Goal: Information Seeking & Learning: Check status

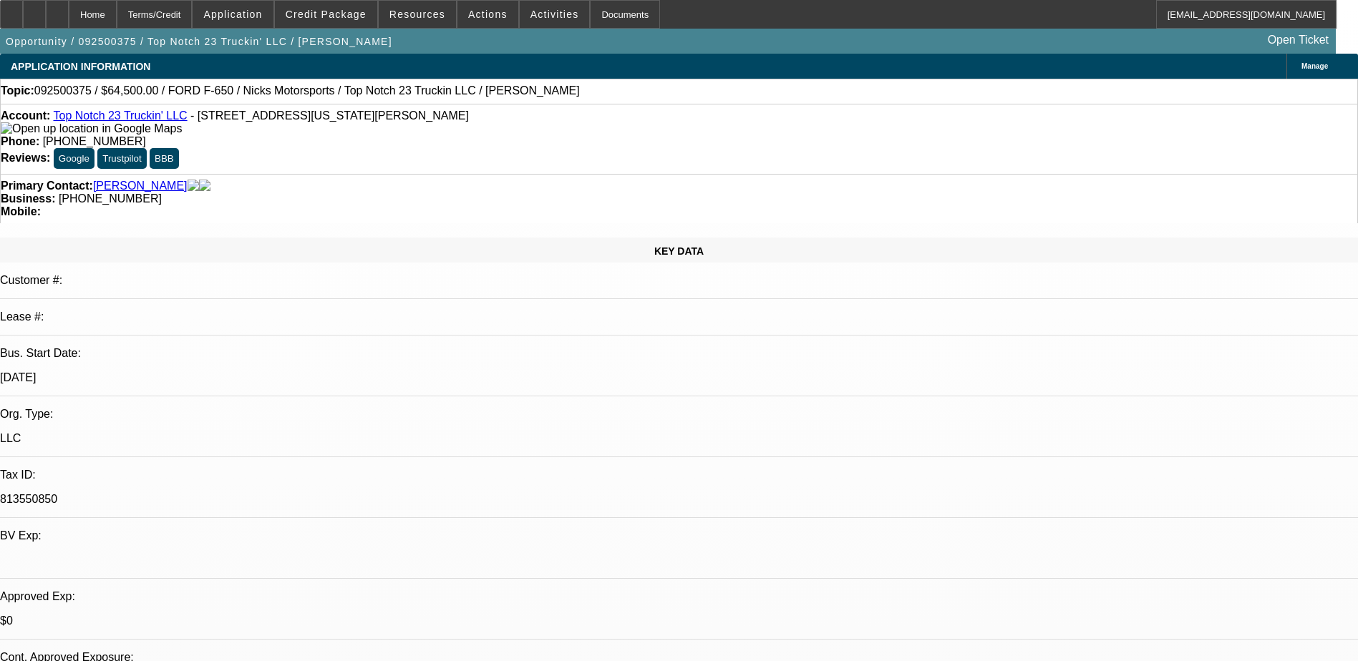
select select "0"
select select "2"
select select "0"
select select "5"
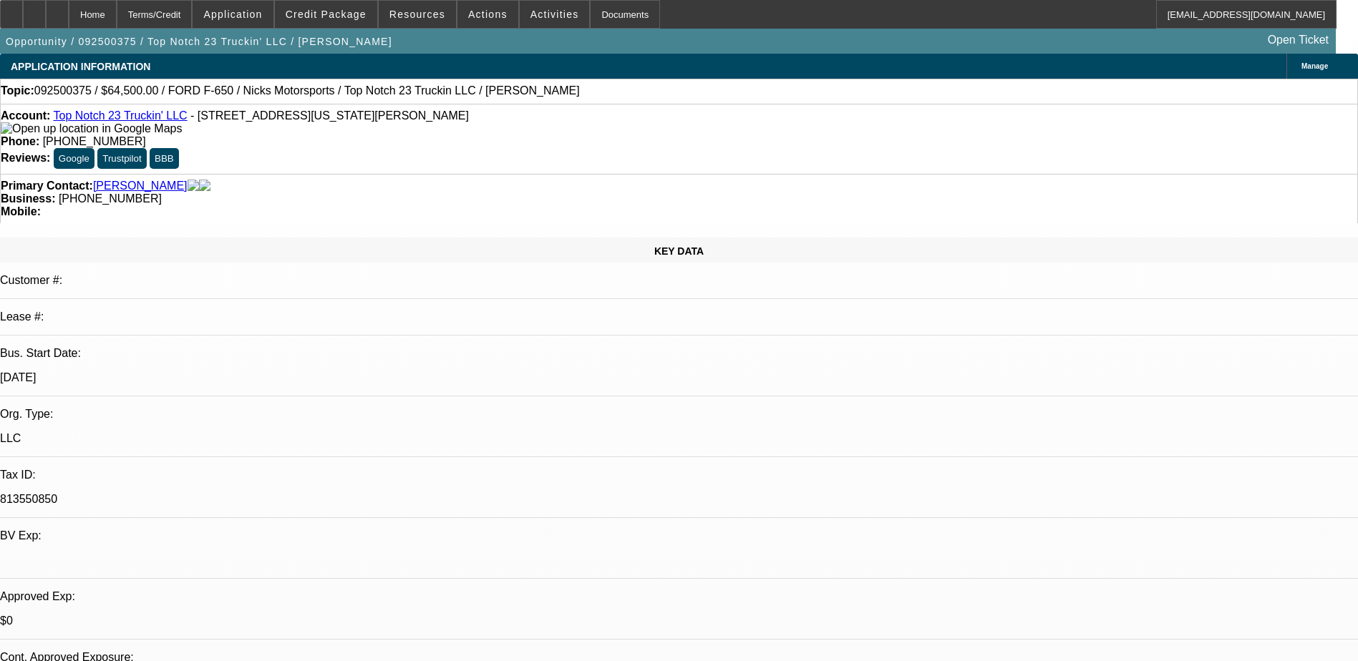
select select "0"
select select "2"
select select "0"
select select "5"
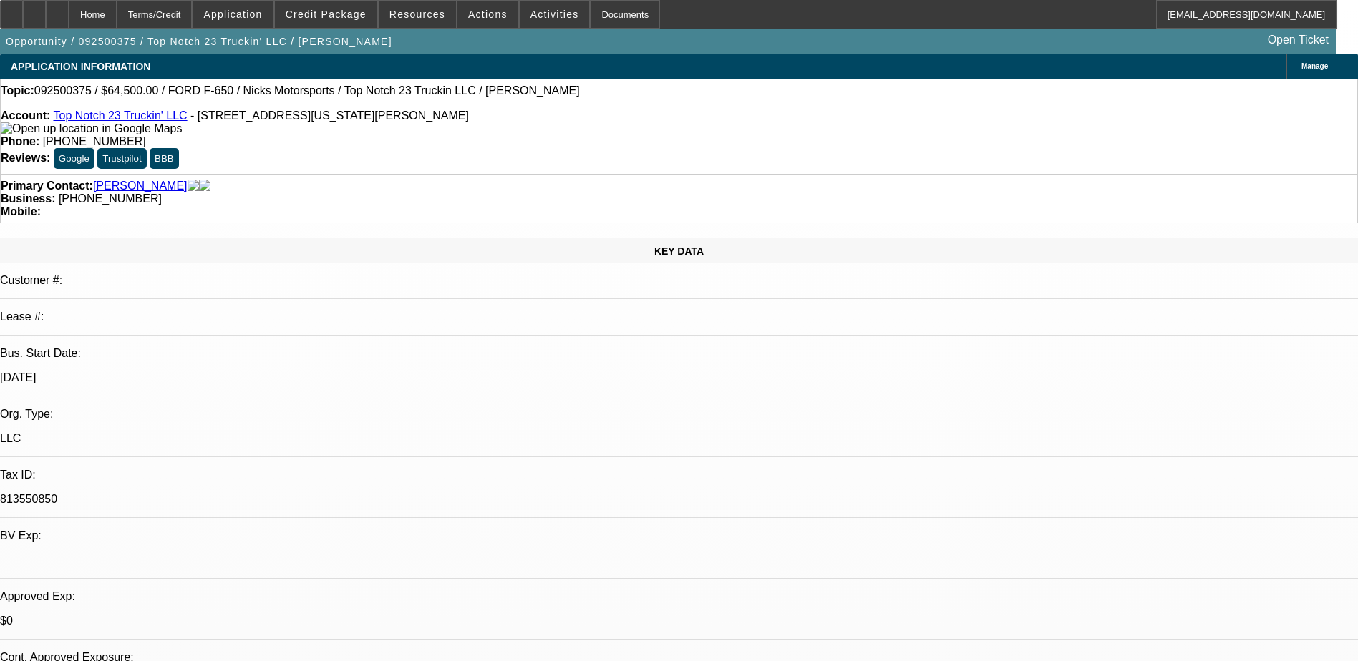
select select "0"
select select "2"
select select "0"
select select "5"
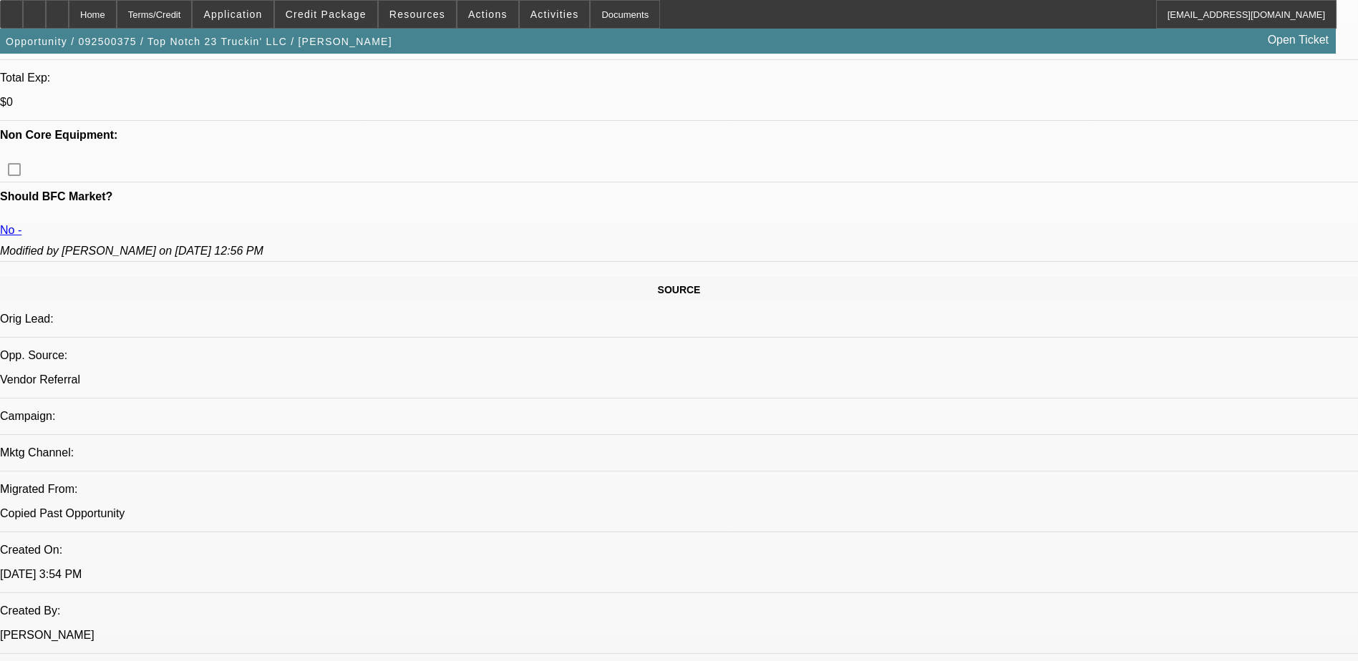
scroll to position [368, 0]
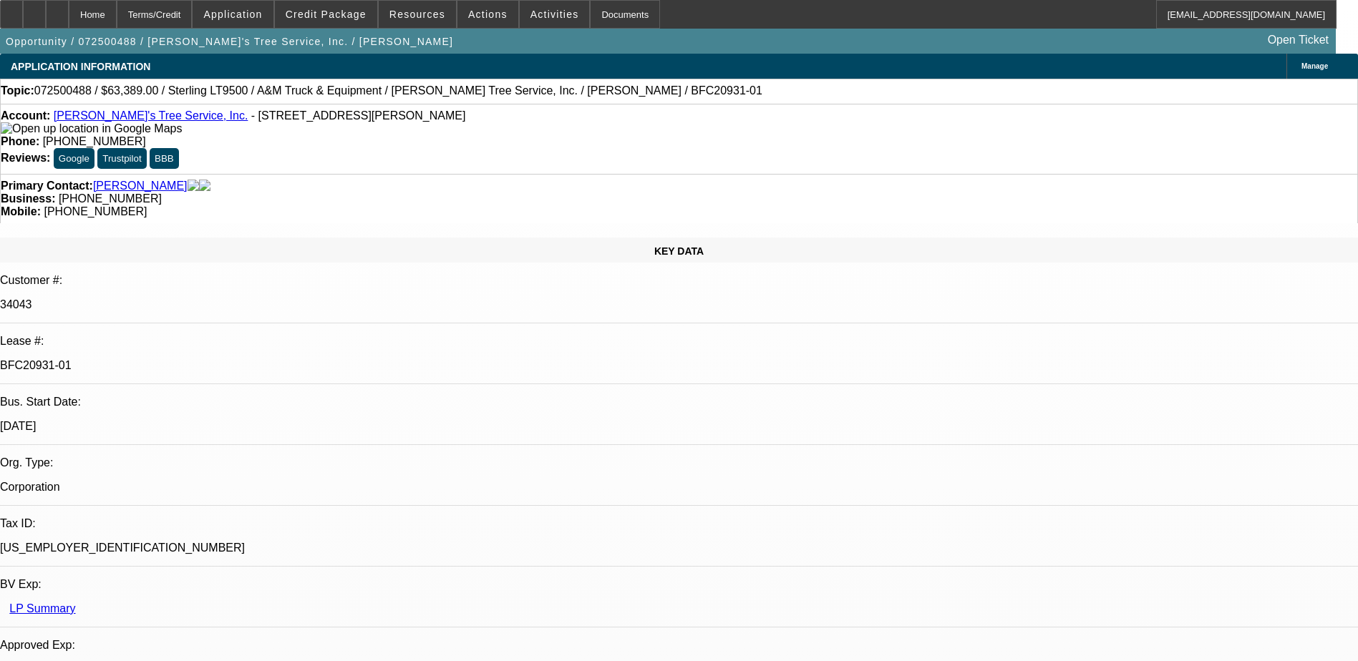
select select "0"
select select "2"
select select "0.1"
select select "0"
select select "2"
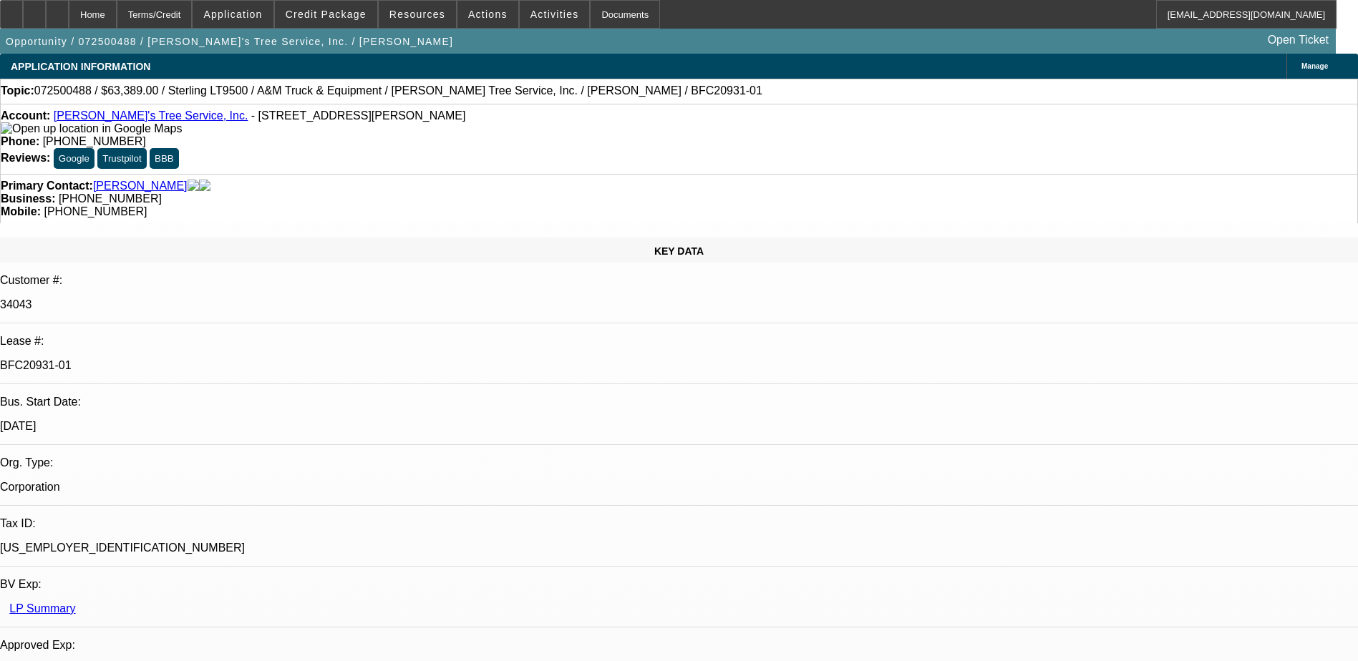
select select "0.1"
select select "0"
select select "2"
select select "0.1"
select select "0"
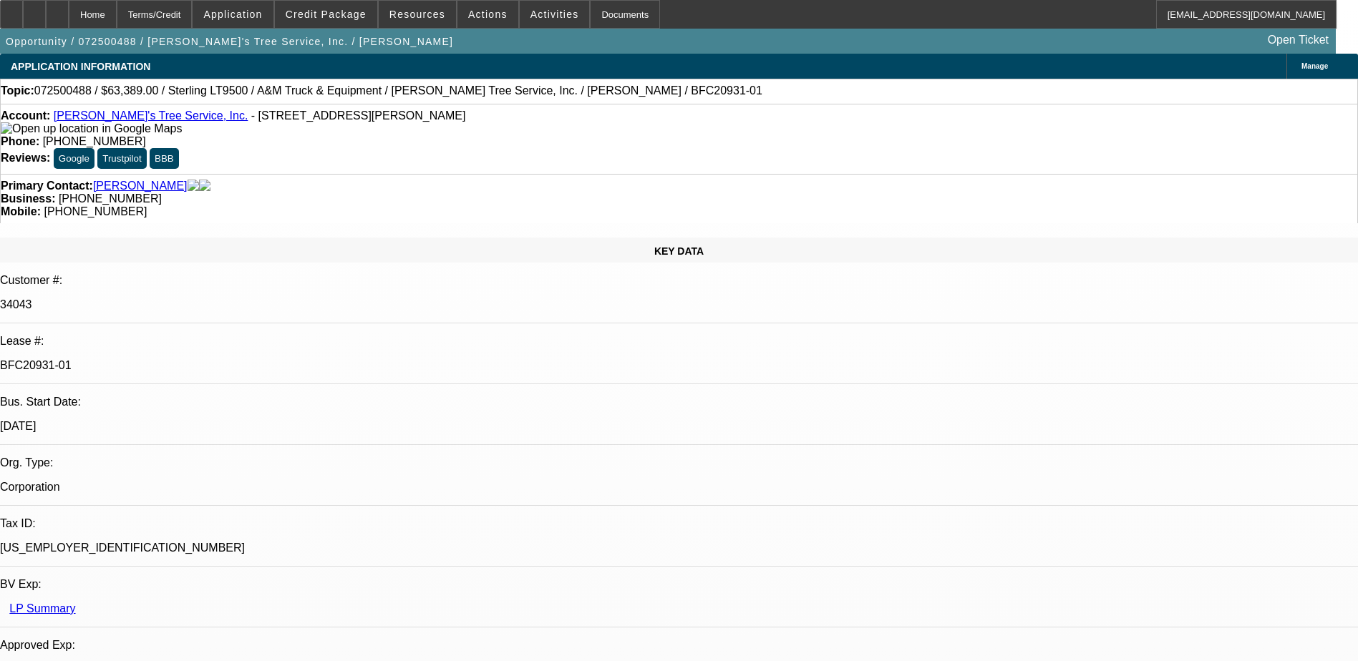
select select "2"
select select "0.1"
select select "1"
select select "2"
select select "4"
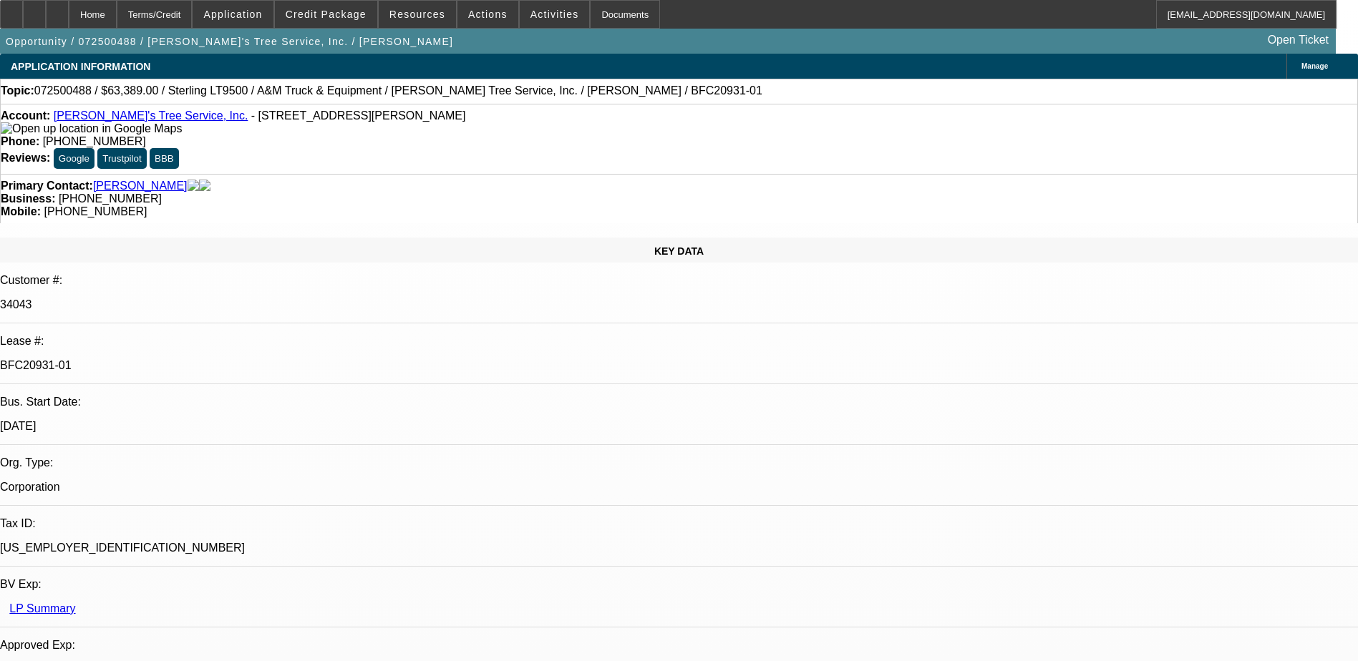
select select "1"
select select "2"
select select "4"
select select "1"
select select "2"
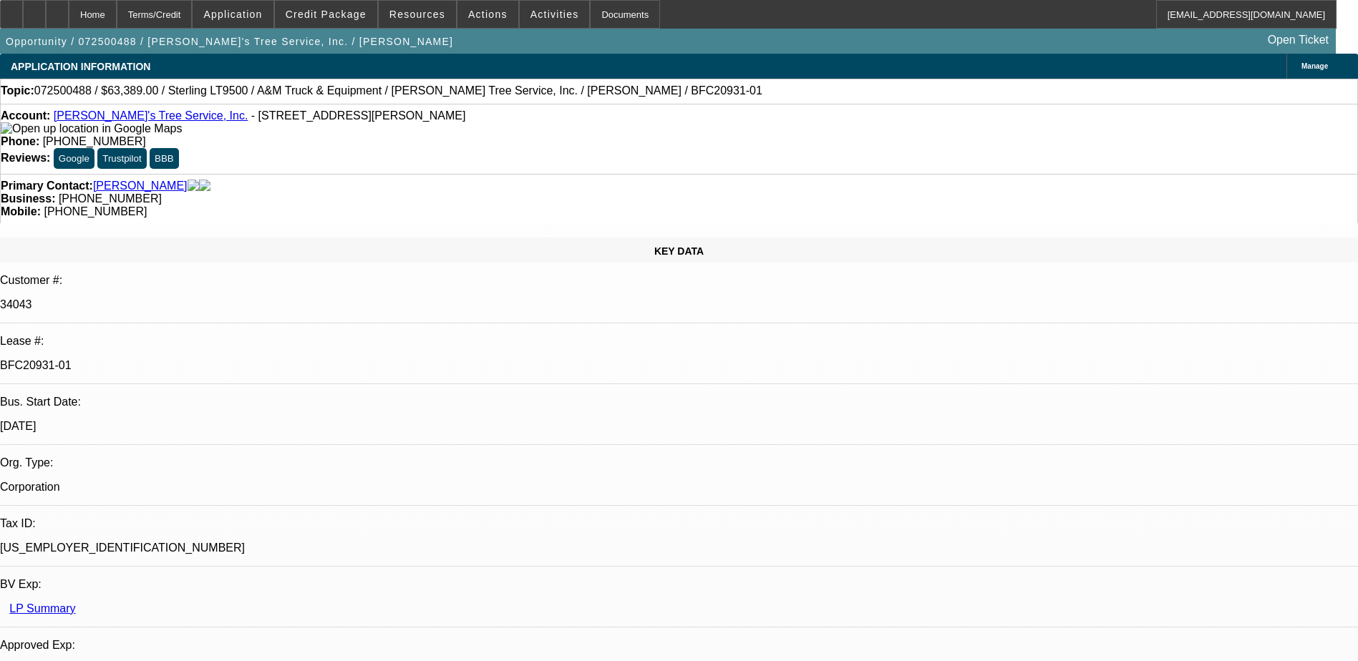
select select "4"
select select "1"
select select "2"
select select "4"
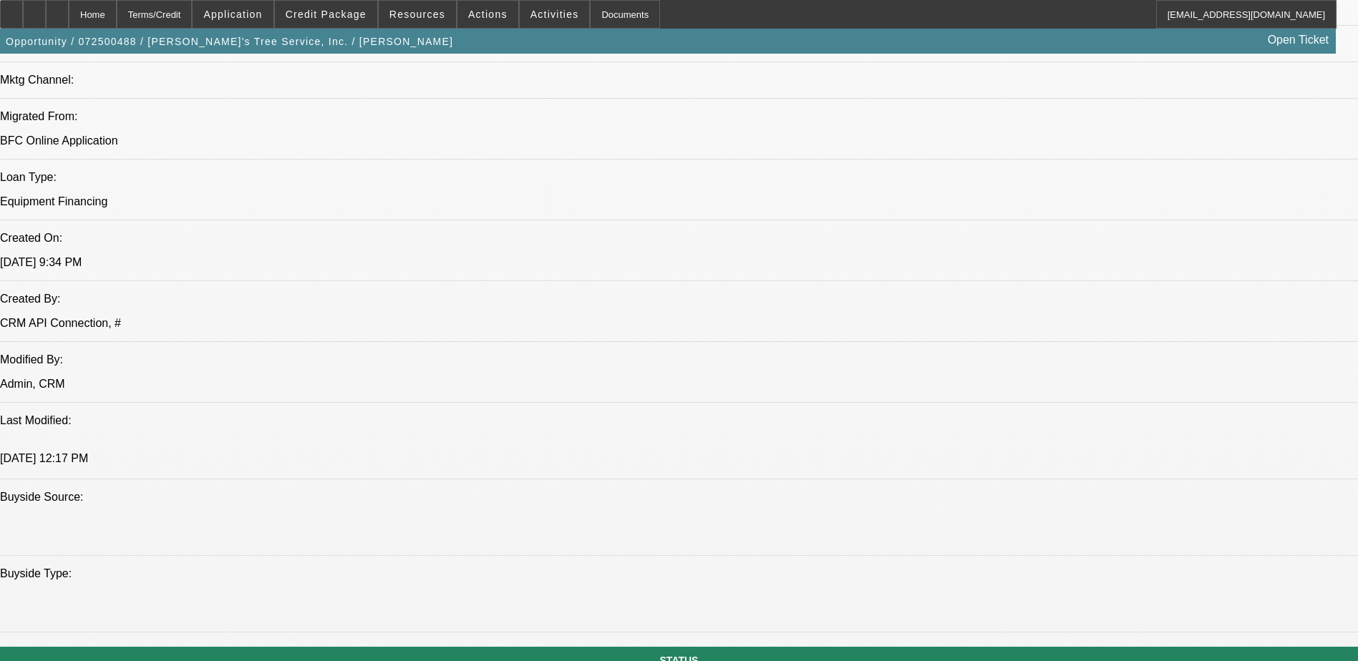
scroll to position [931, 0]
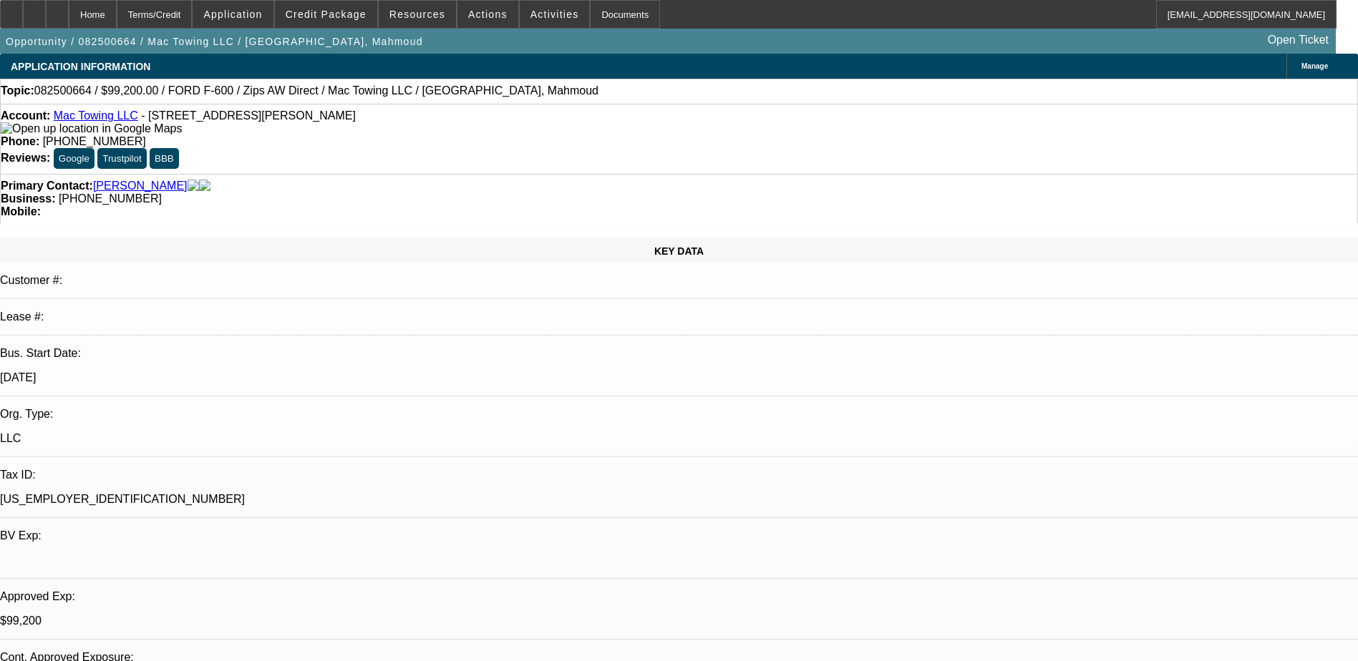
select select "0"
select select "2"
select select "0"
select select "0.2"
select select "2"
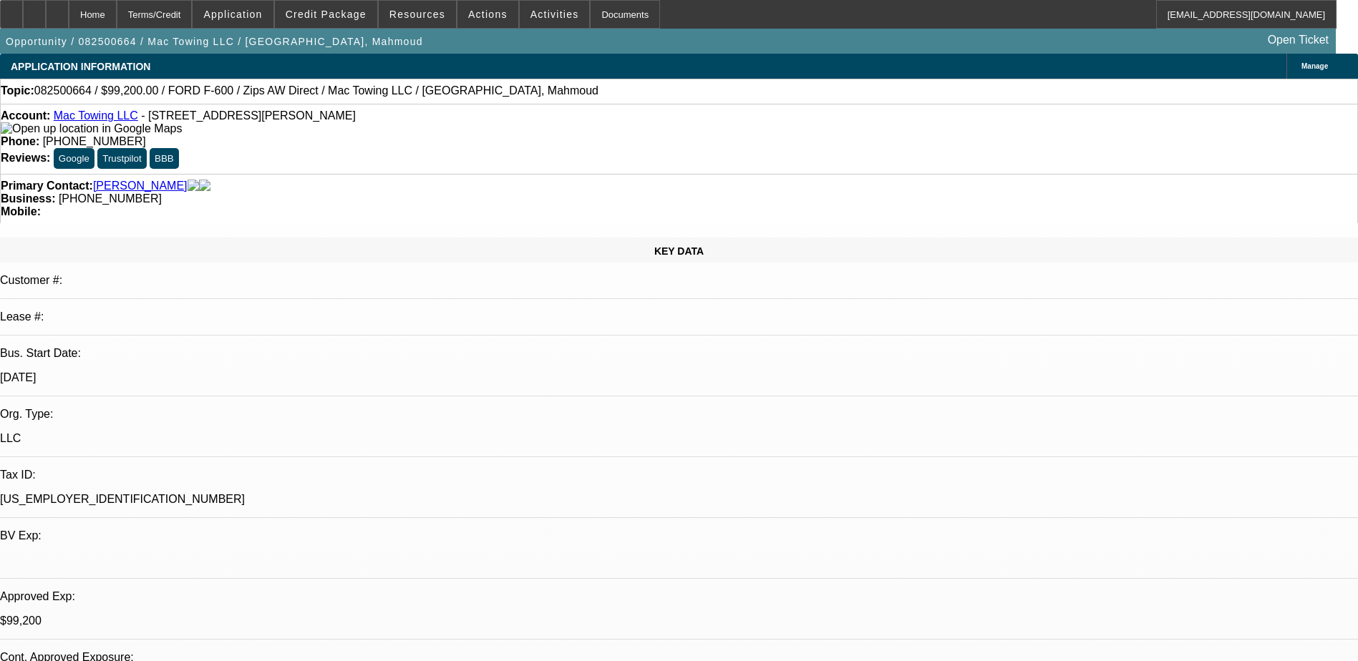
select select "0"
select select "0.2"
select select "2"
select select "0"
select select "0.2"
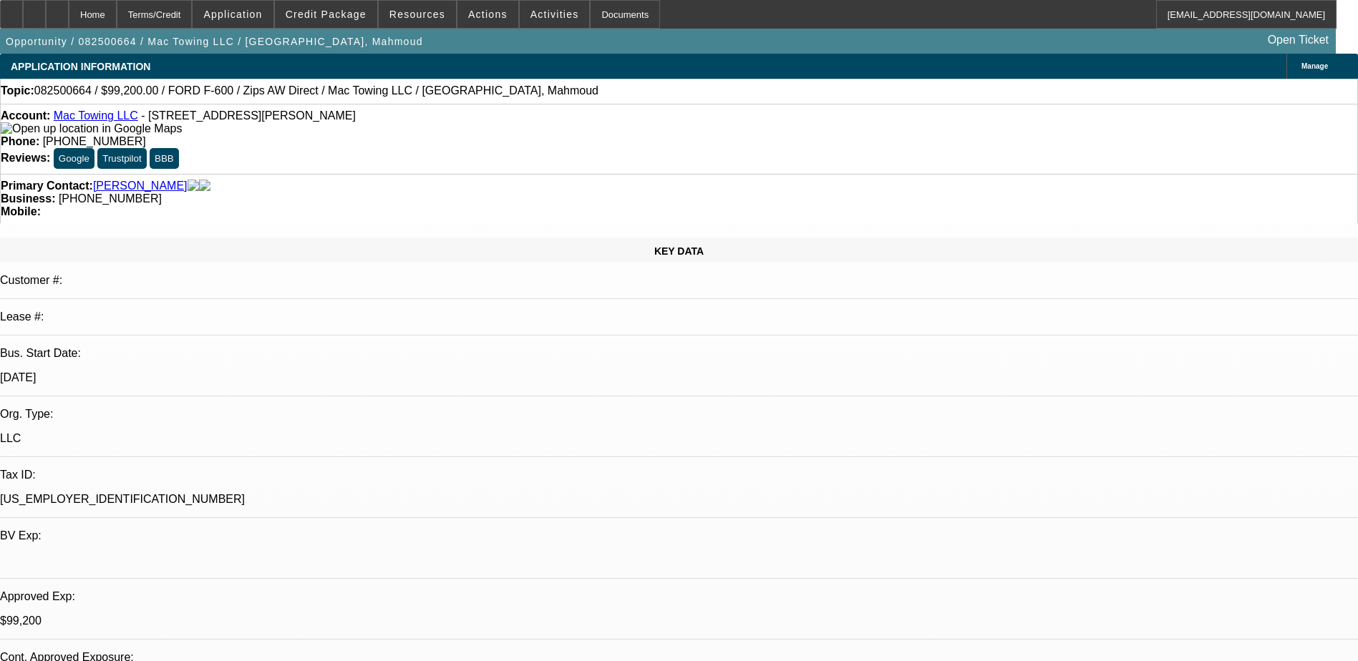
select select "2"
select select "0"
select select "1"
select select "2"
select select "6"
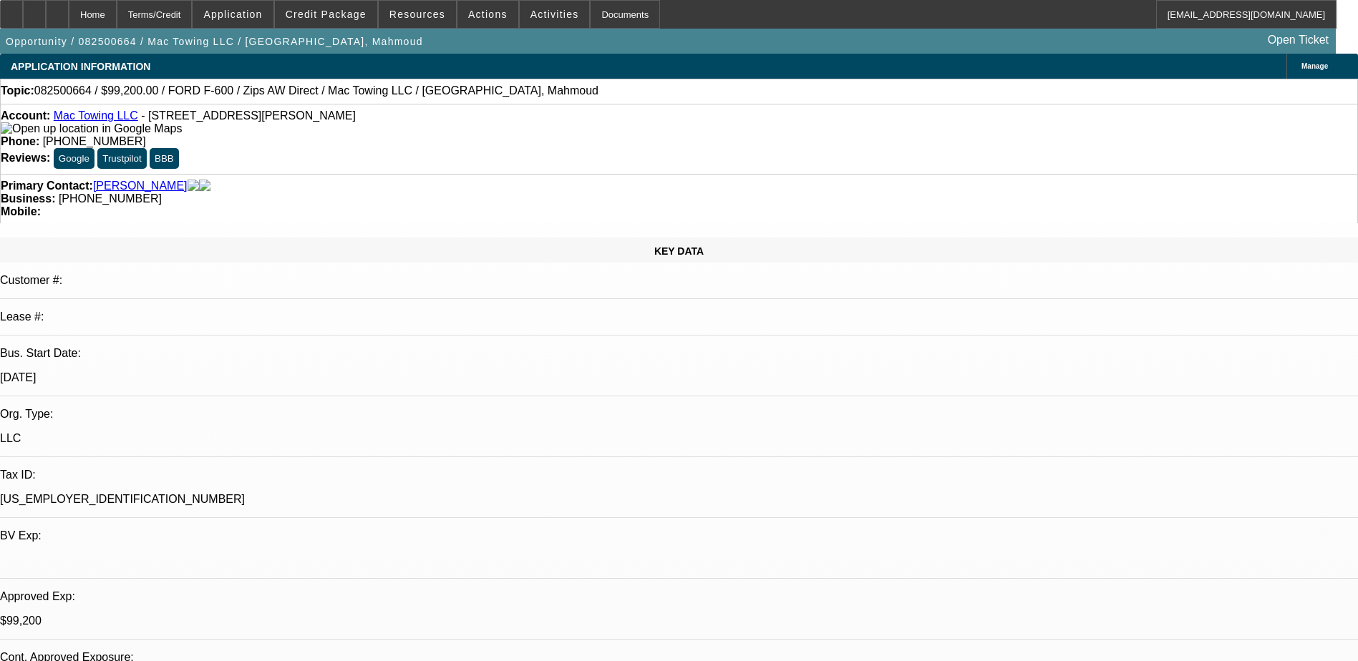
select select "1"
select select "2"
select select "6"
select select "1"
select select "2"
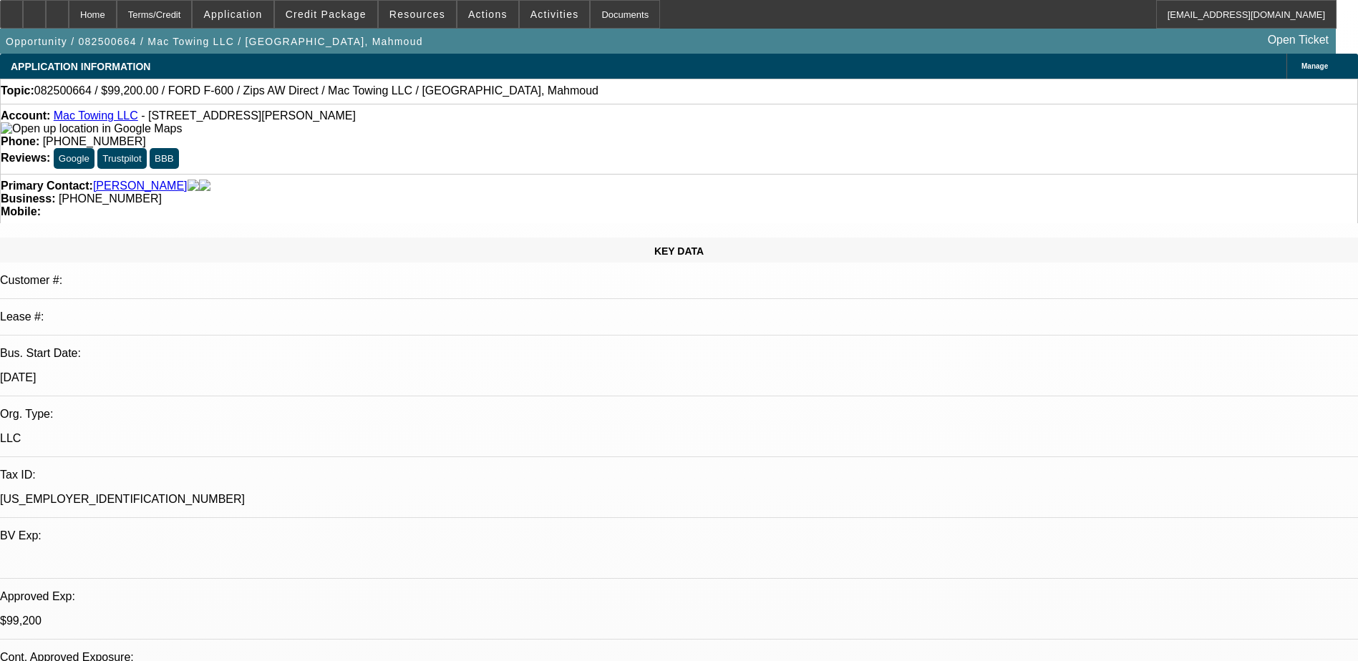
select select "6"
select select "1"
select select "2"
select select "6"
select select "0"
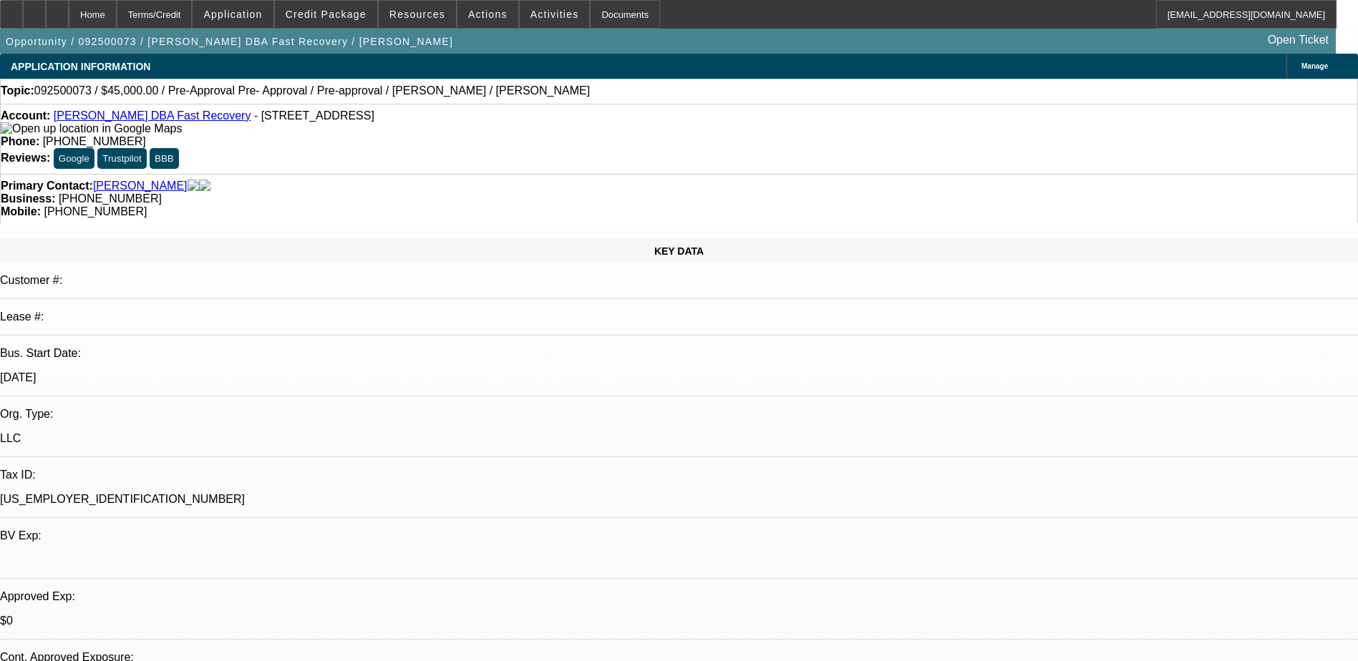
select select "0"
select select "0.1"
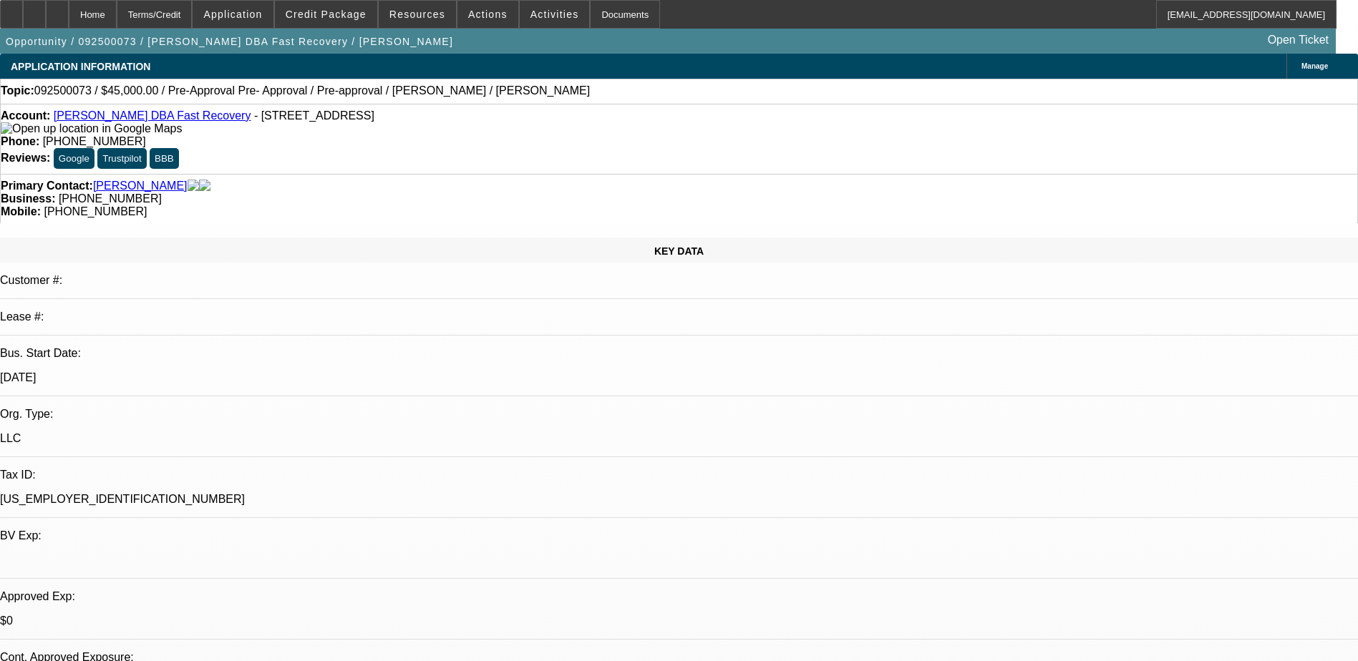
select select "0"
select select "0.1"
select select "1"
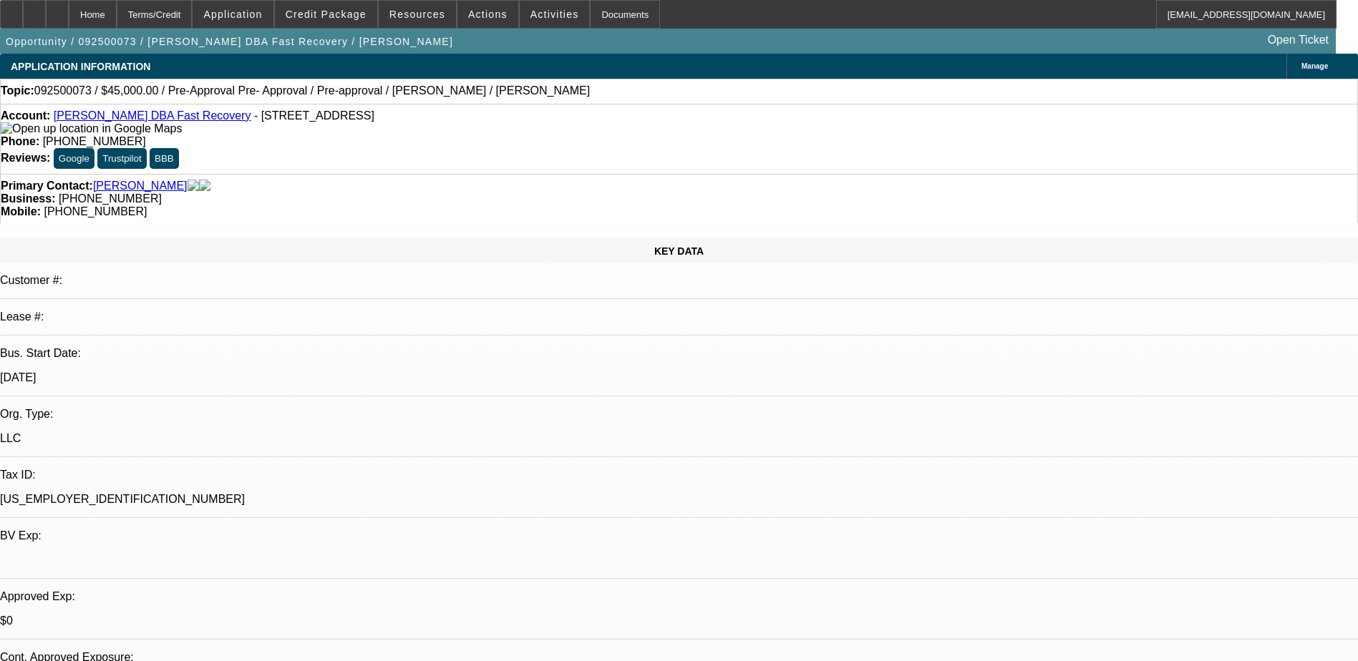
select select "6"
select select "1"
select select "4"
select select "1"
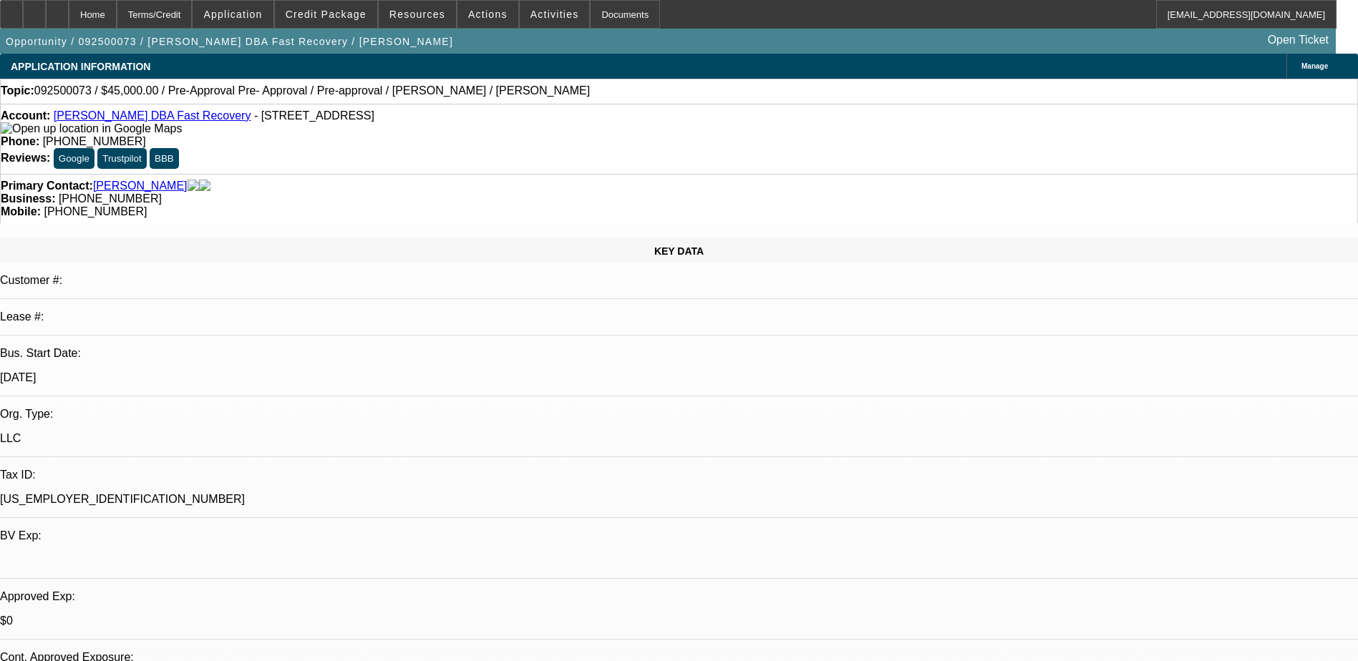
select select "1"
select select "4"
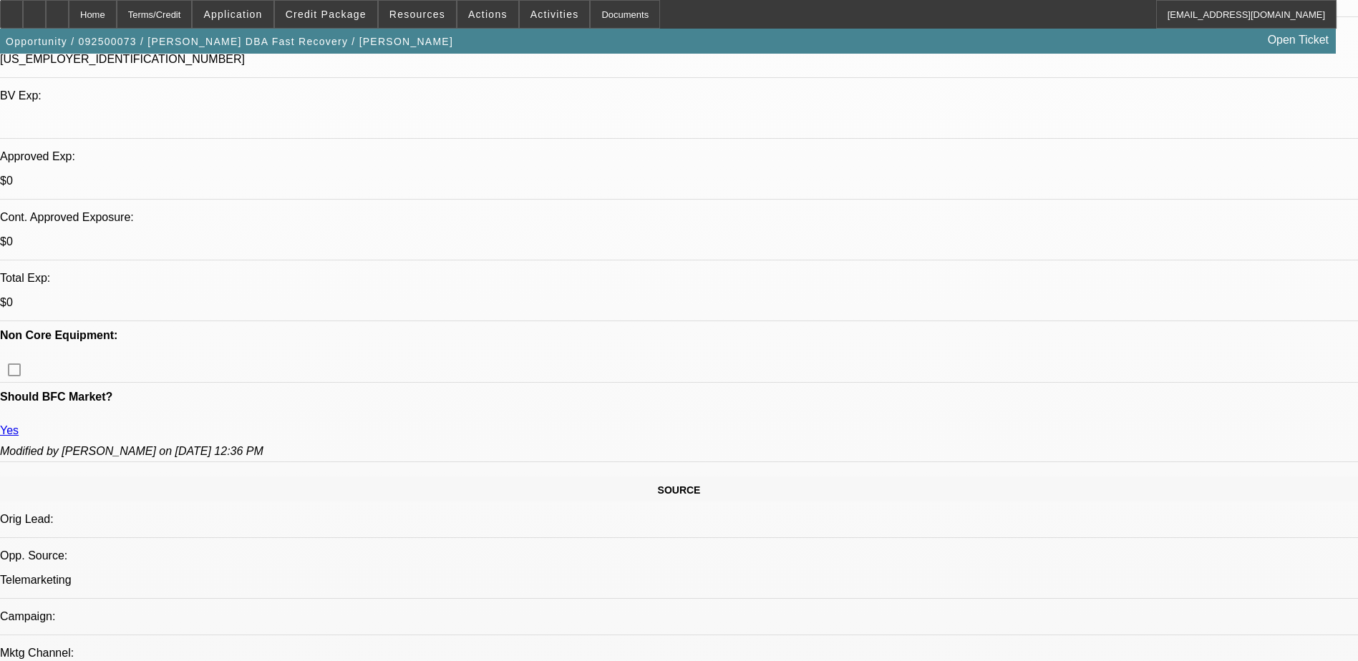
scroll to position [501, 0]
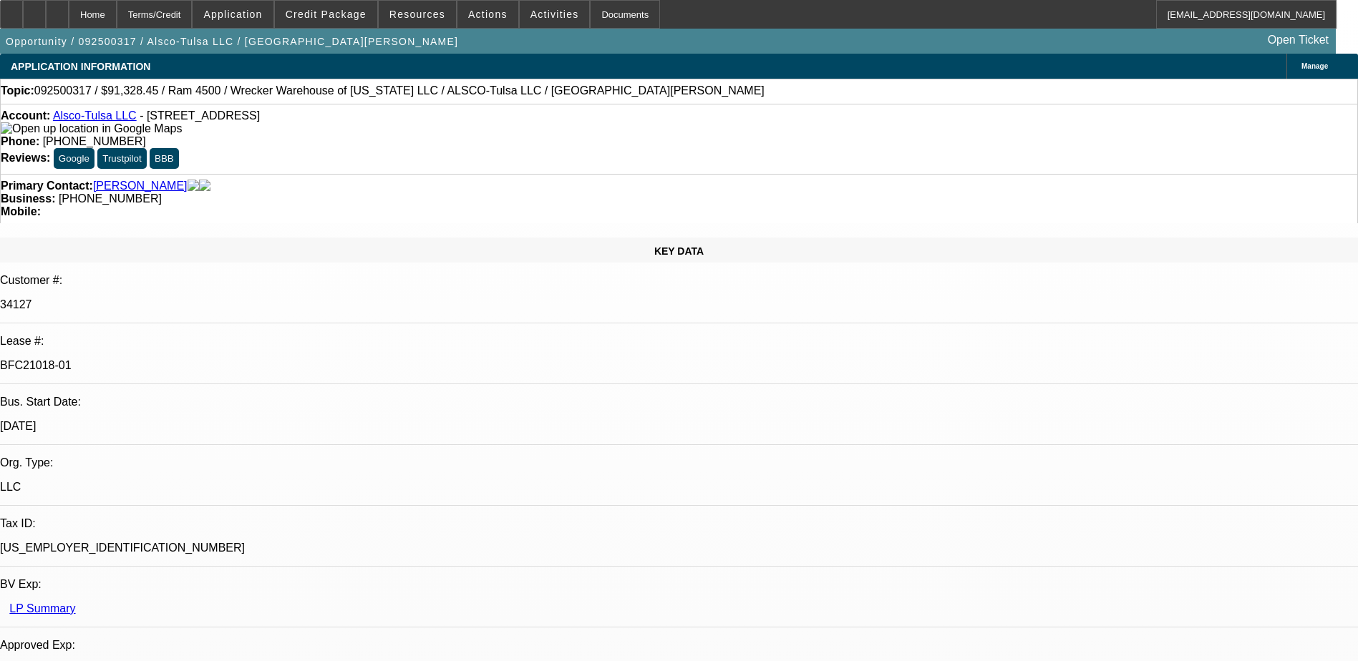
select select "0"
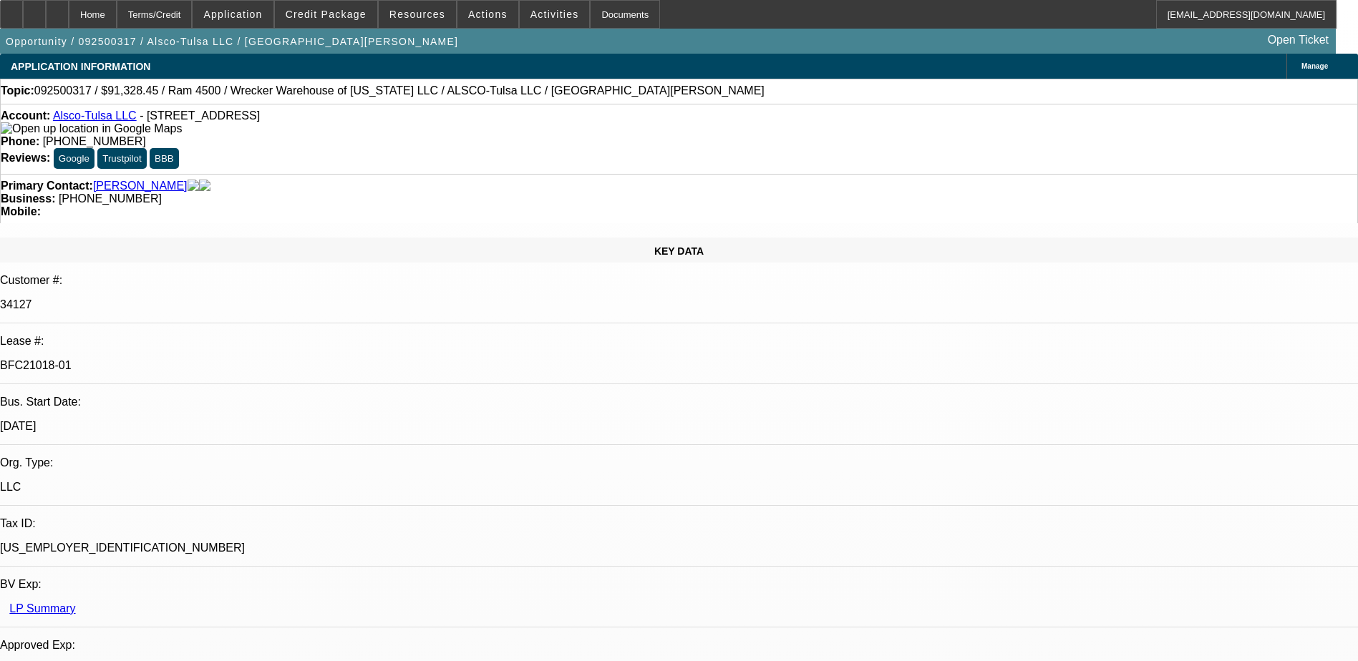
select select "0"
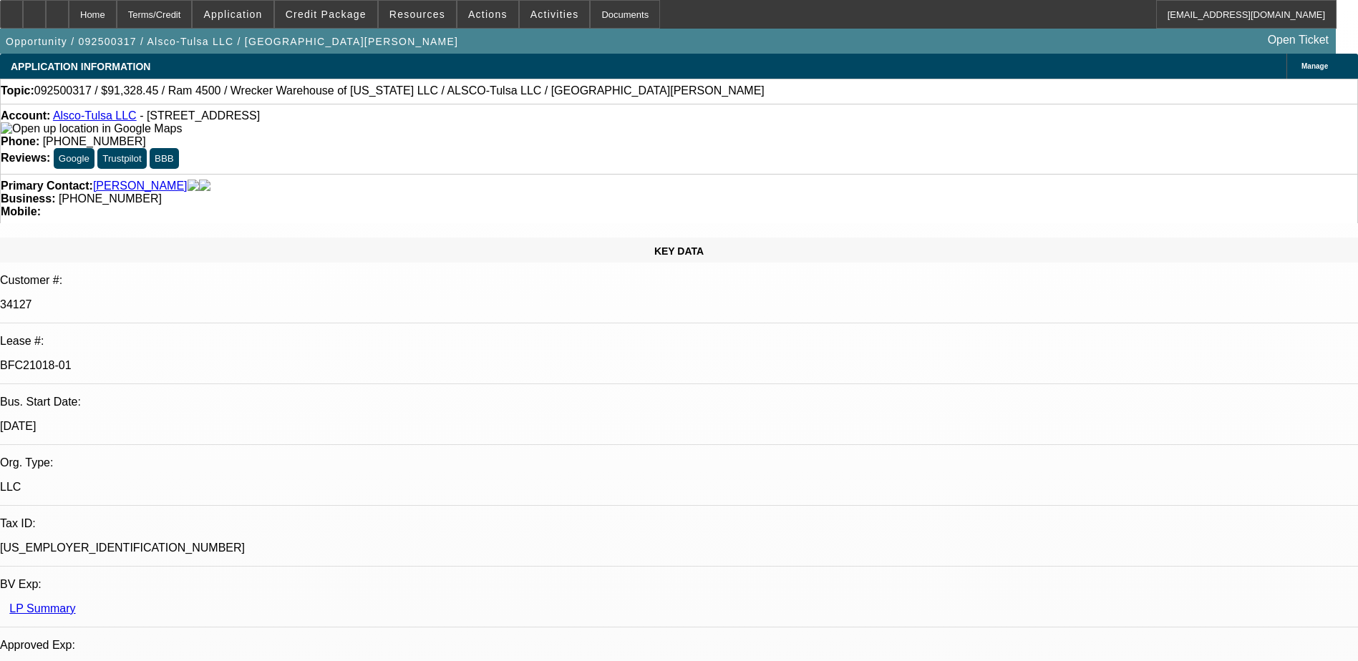
select select "0"
select select "1"
select select "6"
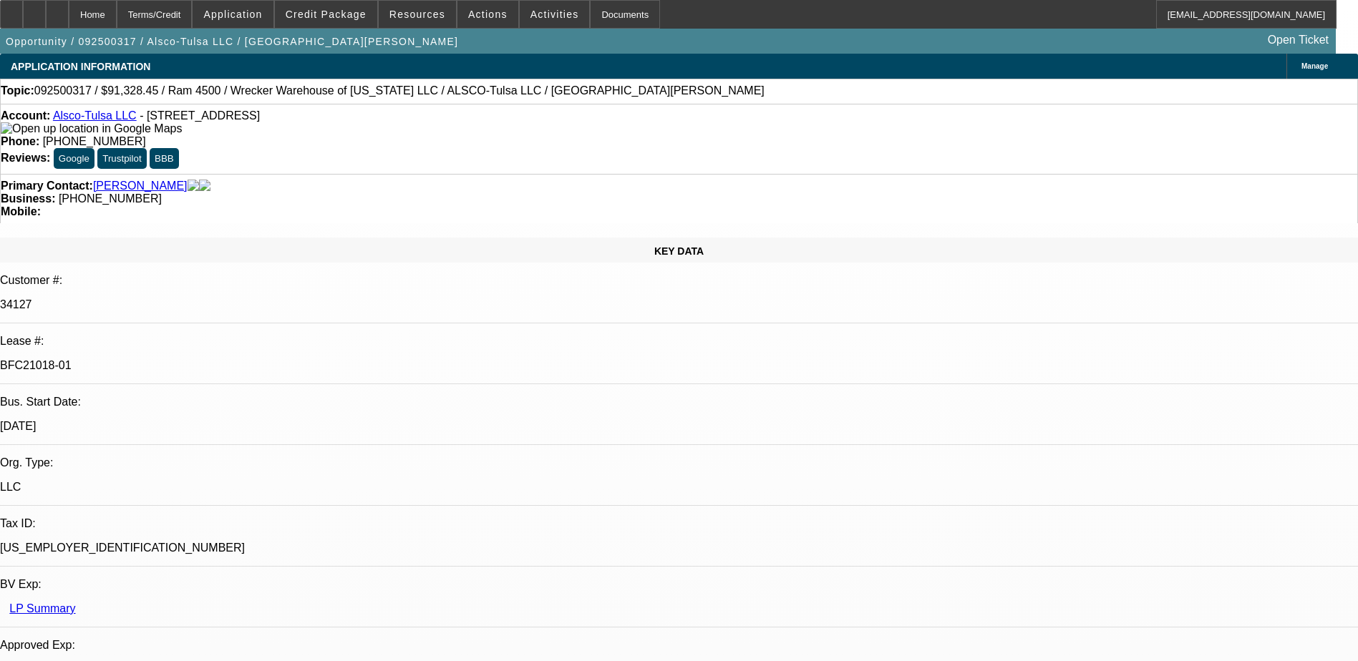
select select "1"
select select "6"
select select "1"
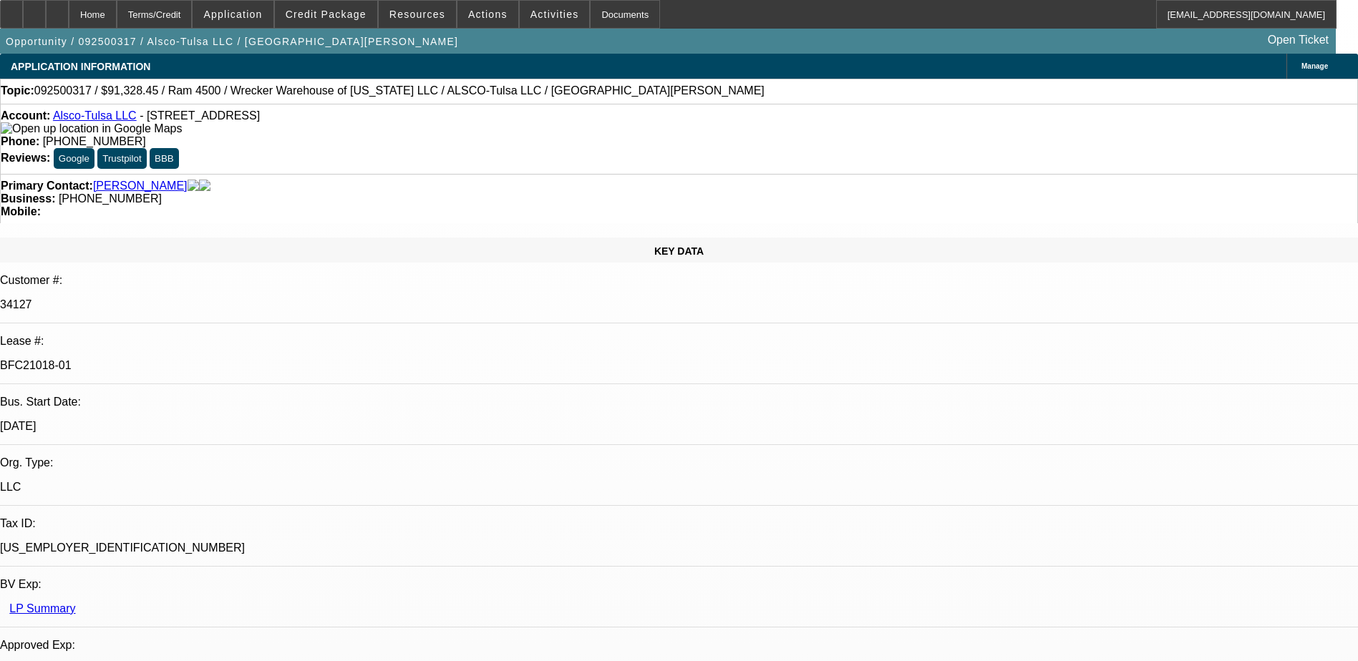
select select "6"
select select "1"
select select "6"
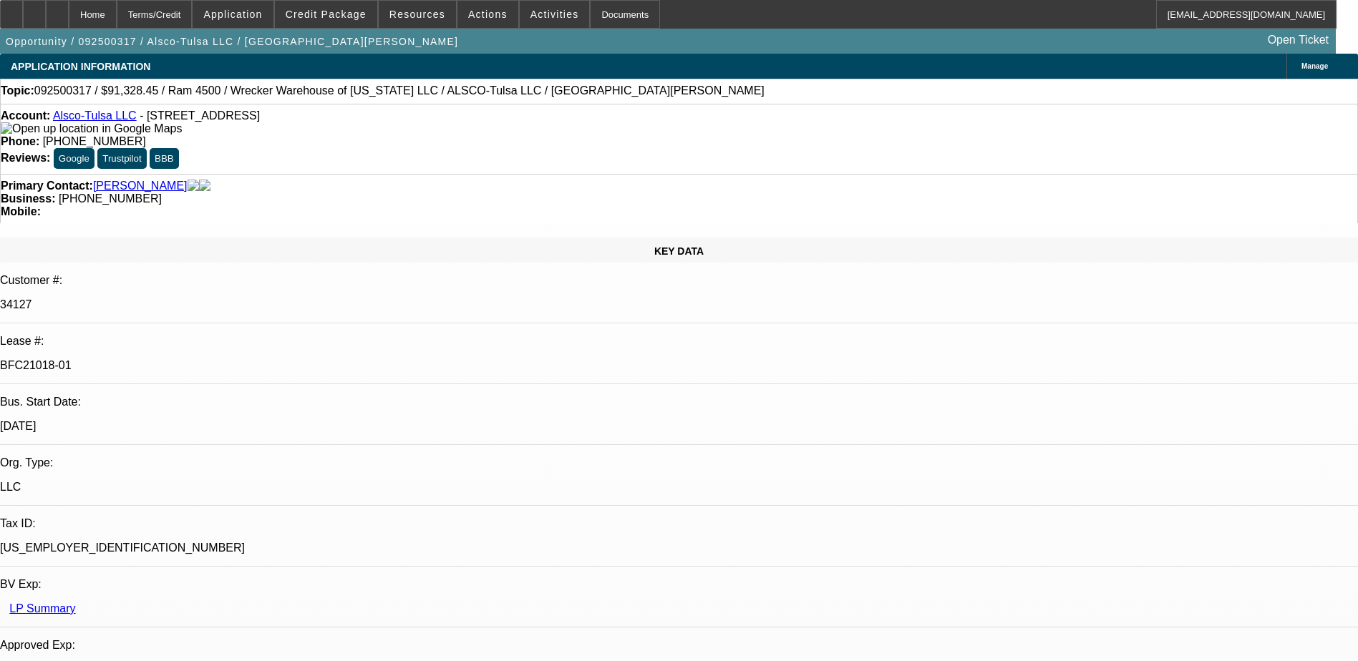
drag, startPoint x: 1162, startPoint y: 576, endPoint x: 1288, endPoint y: 566, distance: 126.4
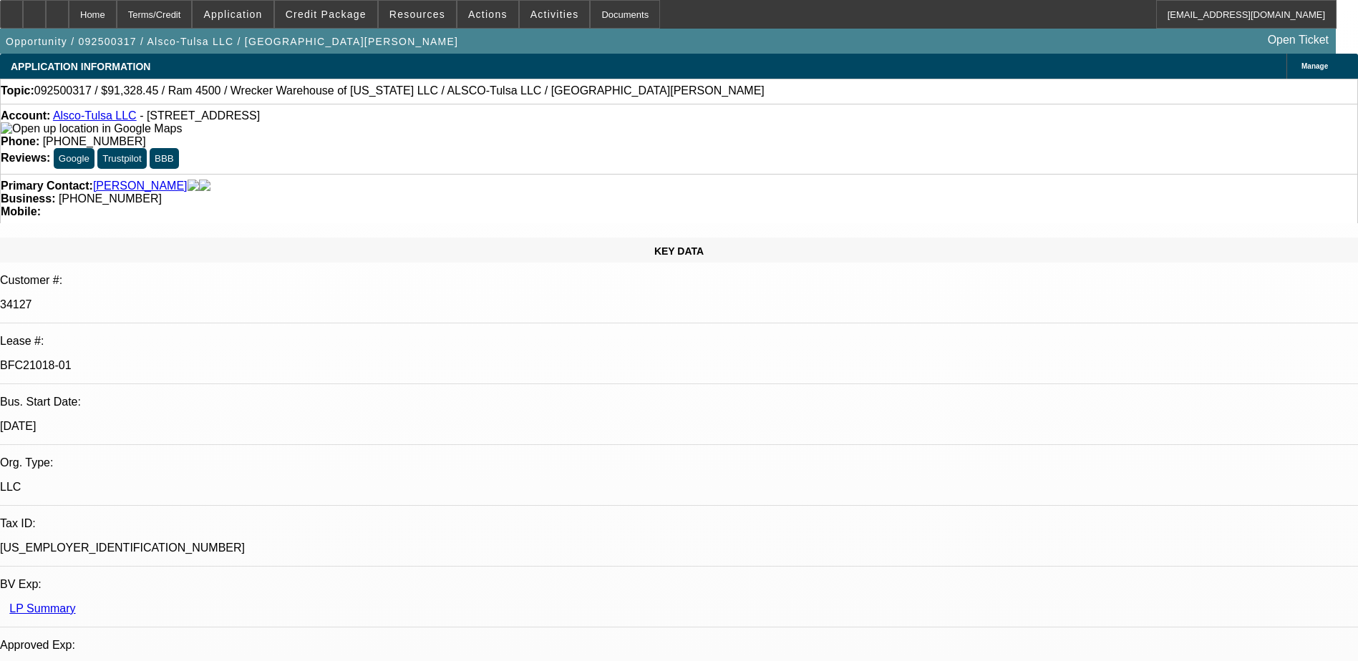
drag, startPoint x: 1288, startPoint y: 566, endPoint x: 1261, endPoint y: 571, distance: 27.7
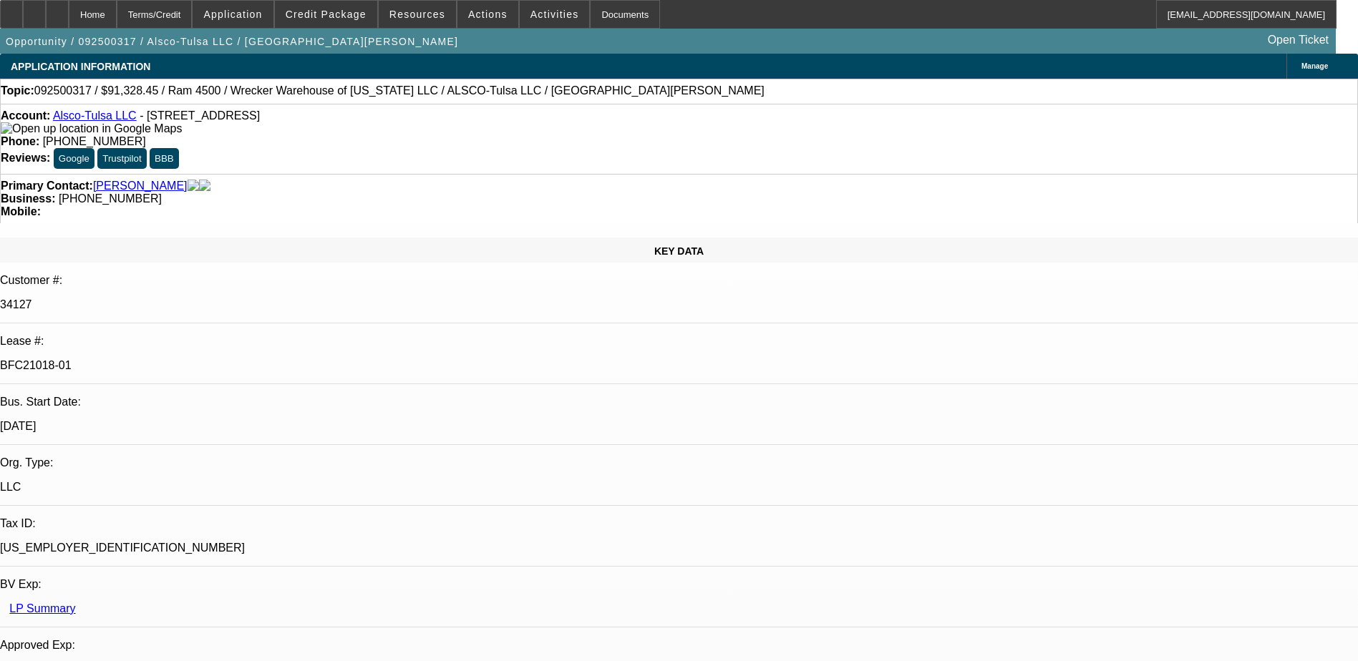
drag, startPoint x: 1075, startPoint y: 510, endPoint x: 1313, endPoint y: 530, distance: 239.2
drag, startPoint x: 1313, startPoint y: 530, endPoint x: 1256, endPoint y: 526, distance: 57.4
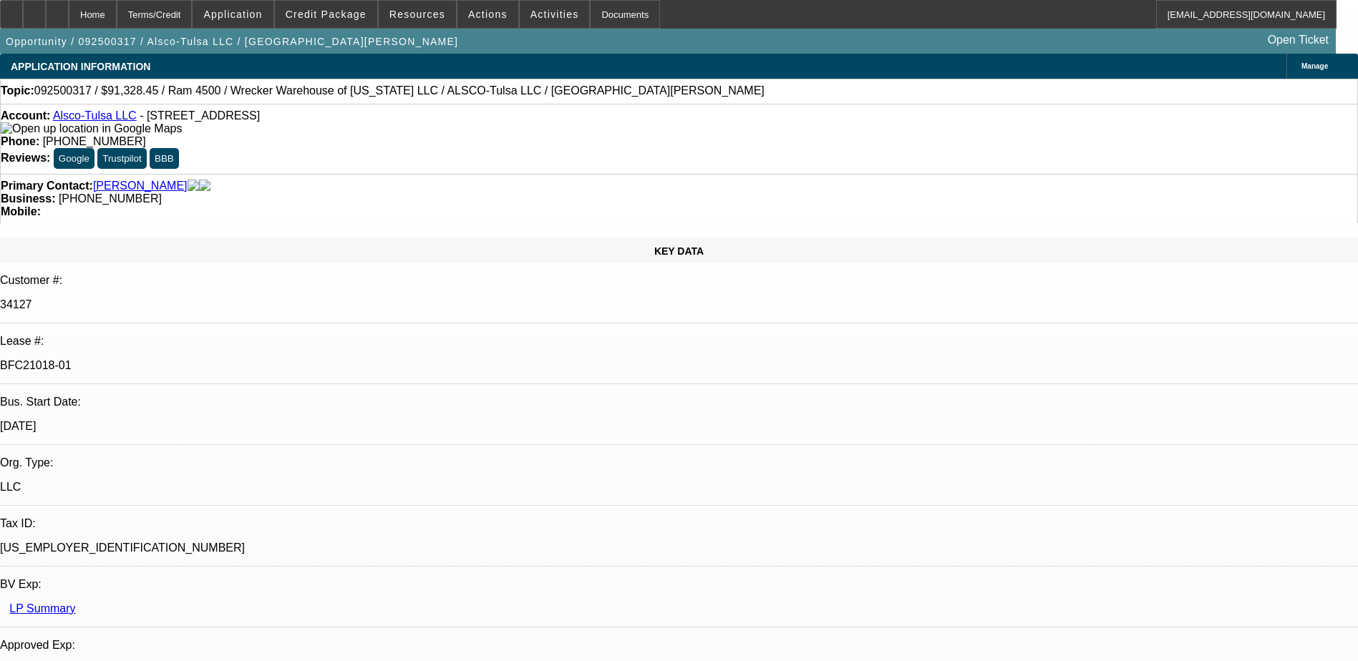
drag, startPoint x: 1192, startPoint y: 535, endPoint x: 1321, endPoint y: 565, distance: 133.0
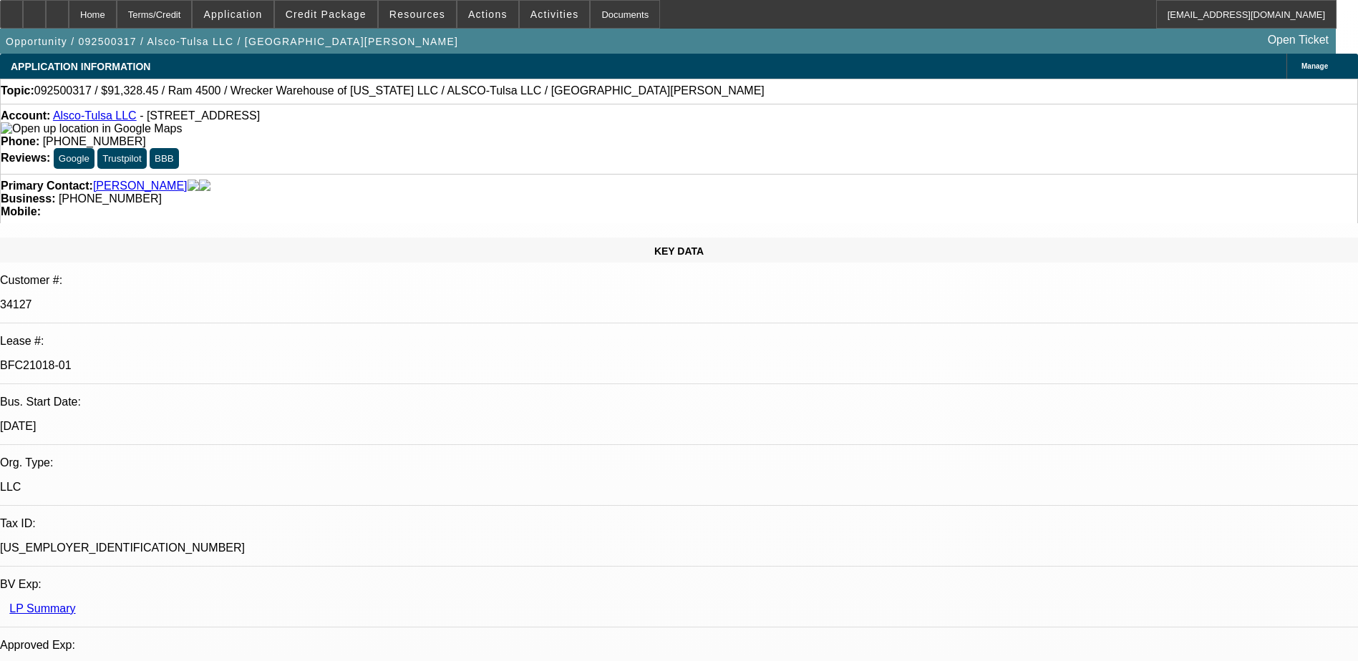
drag, startPoint x: 1061, startPoint y: 514, endPoint x: 1228, endPoint y: 520, distance: 167.6
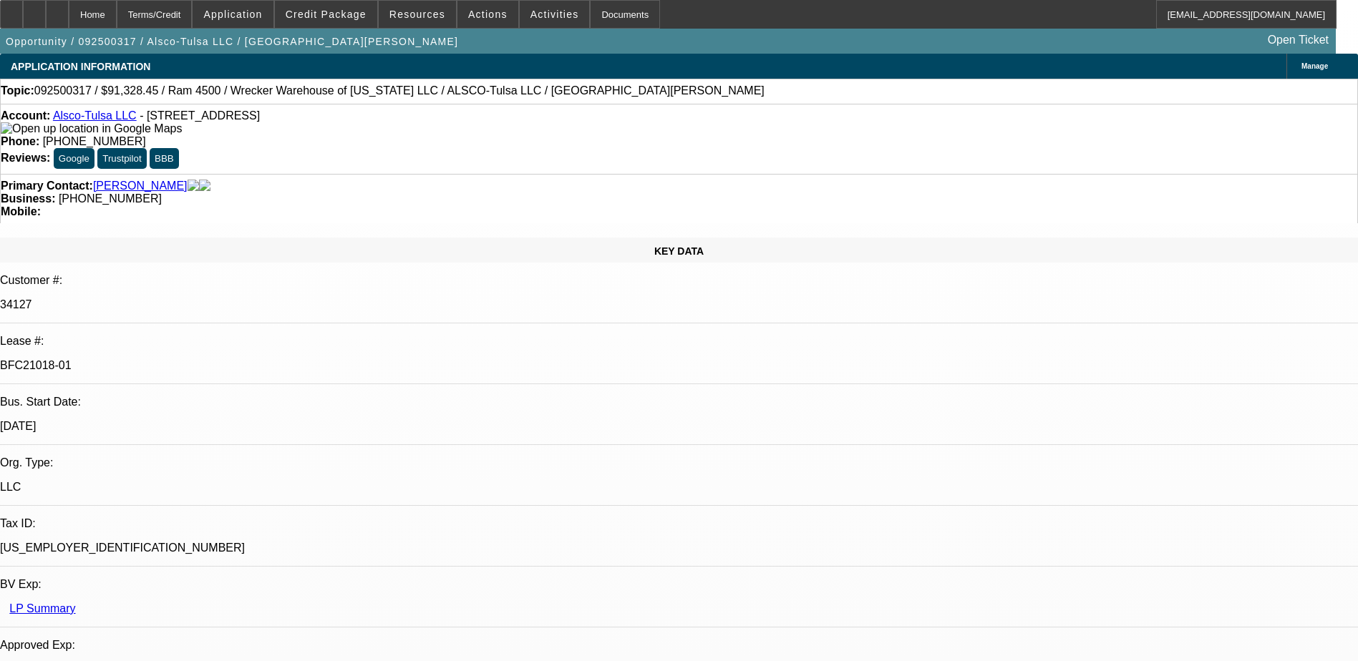
drag, startPoint x: 1228, startPoint y: 520, endPoint x: 1157, endPoint y: 531, distance: 72.5
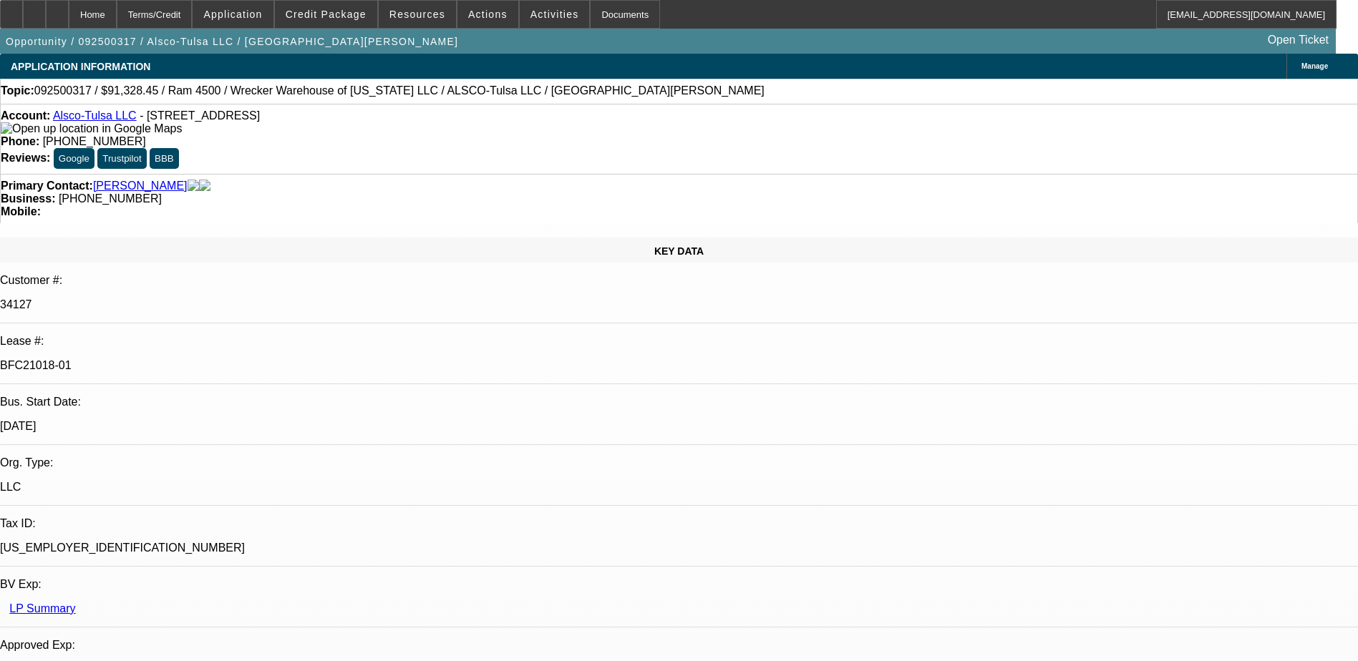
drag, startPoint x: 1024, startPoint y: 514, endPoint x: 1286, endPoint y: 518, distance: 262.8
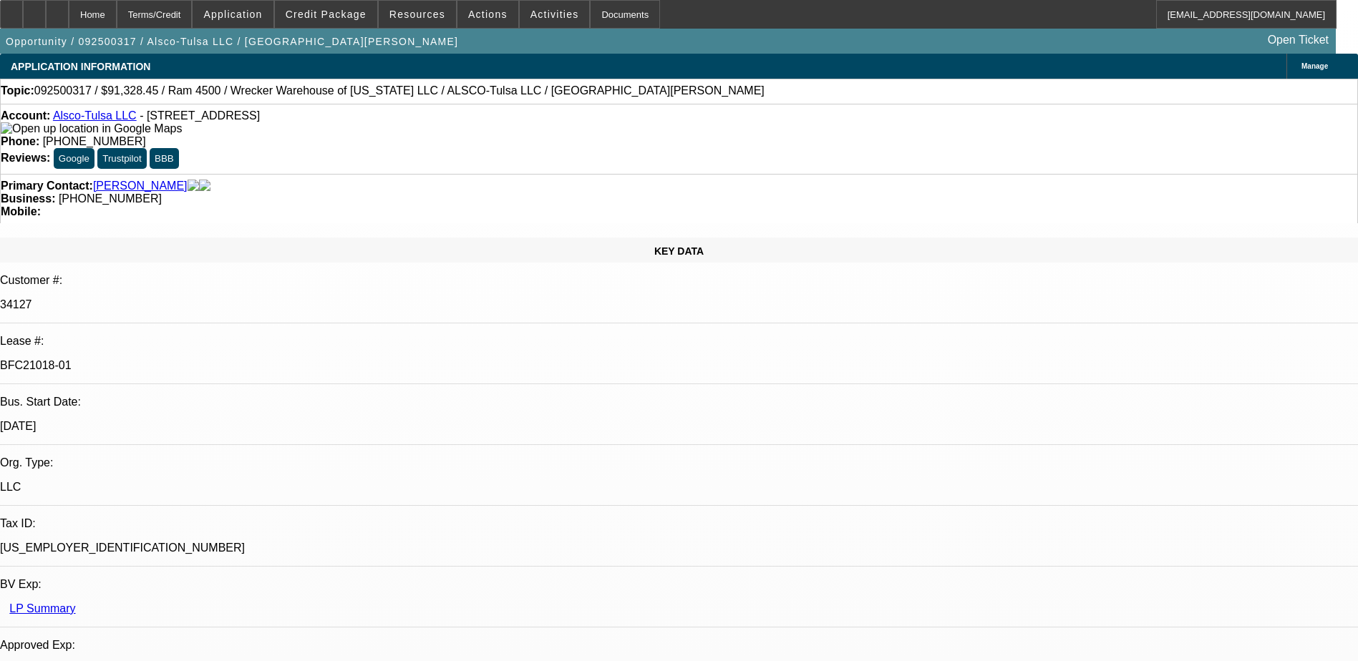
drag, startPoint x: 1286, startPoint y: 518, endPoint x: 1201, endPoint y: 523, distance: 85.3
drag, startPoint x: 1105, startPoint y: 523, endPoint x: 1184, endPoint y: 523, distance: 79.5
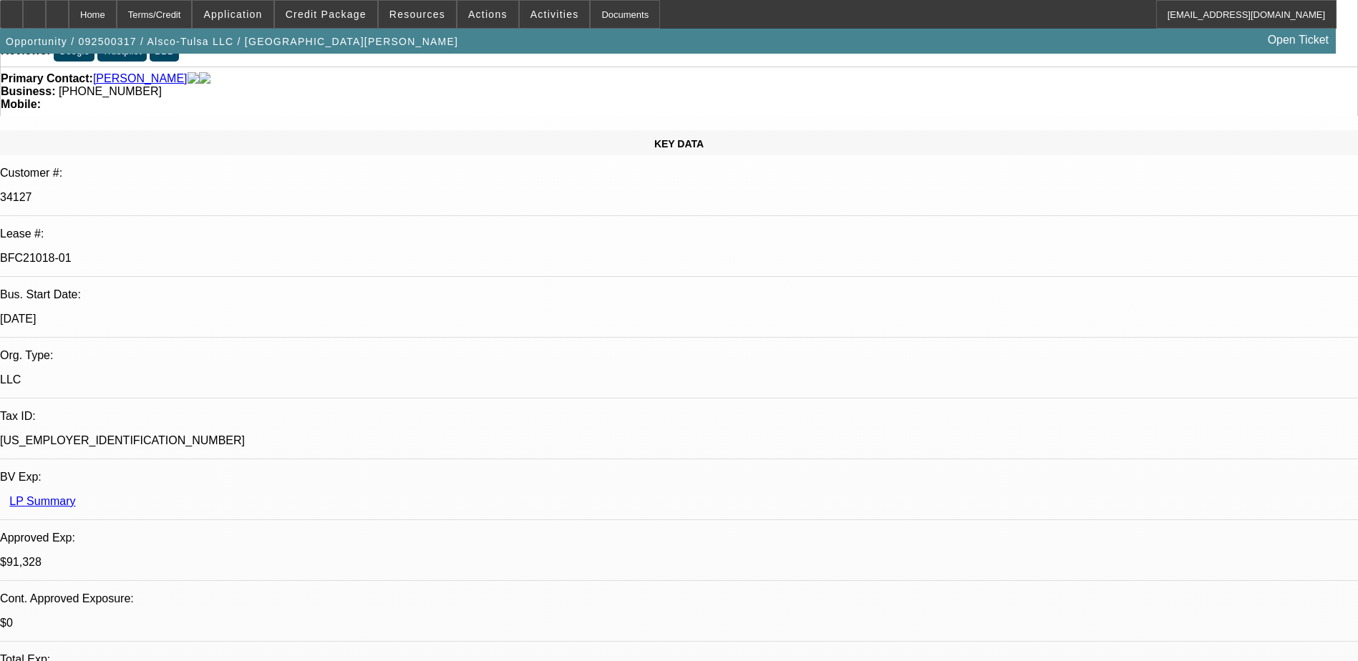
scroll to position [143, 0]
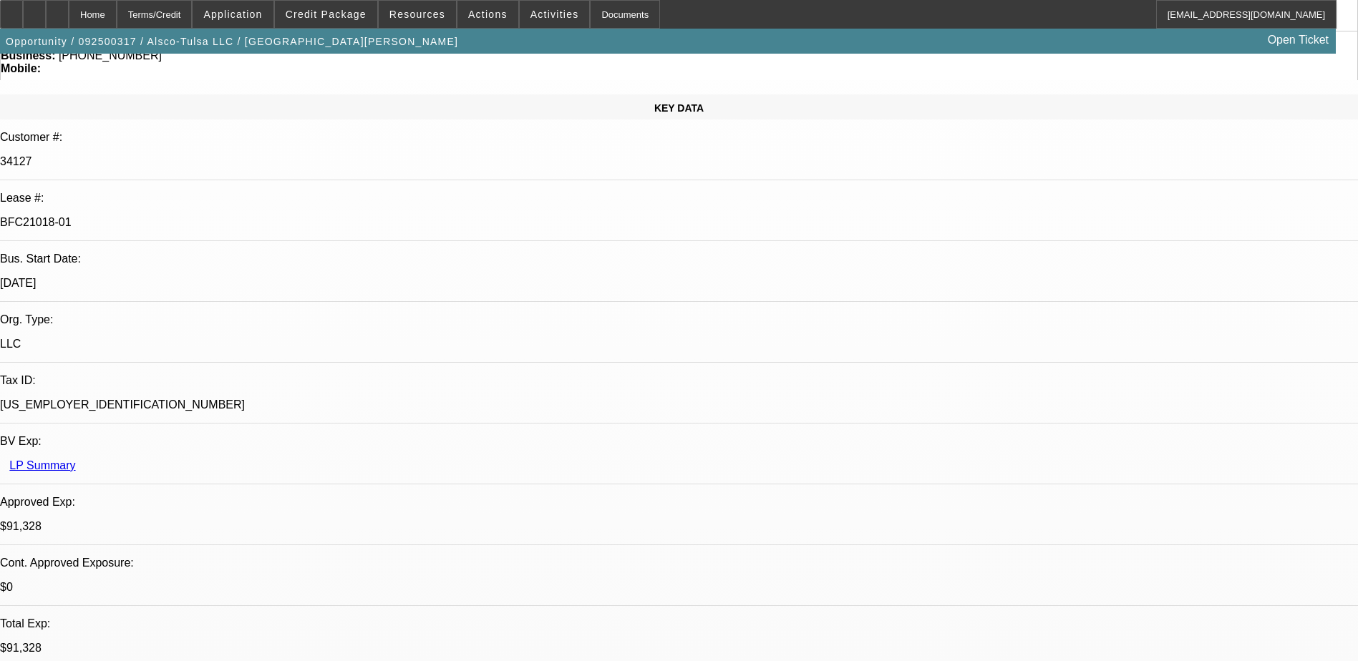
drag, startPoint x: 1231, startPoint y: 528, endPoint x: 1262, endPoint y: 529, distance: 31.5
drag, startPoint x: 1262, startPoint y: 529, endPoint x: 1255, endPoint y: 509, distance: 21.3
drag, startPoint x: 1255, startPoint y: 509, endPoint x: 1166, endPoint y: 508, distance: 88.8
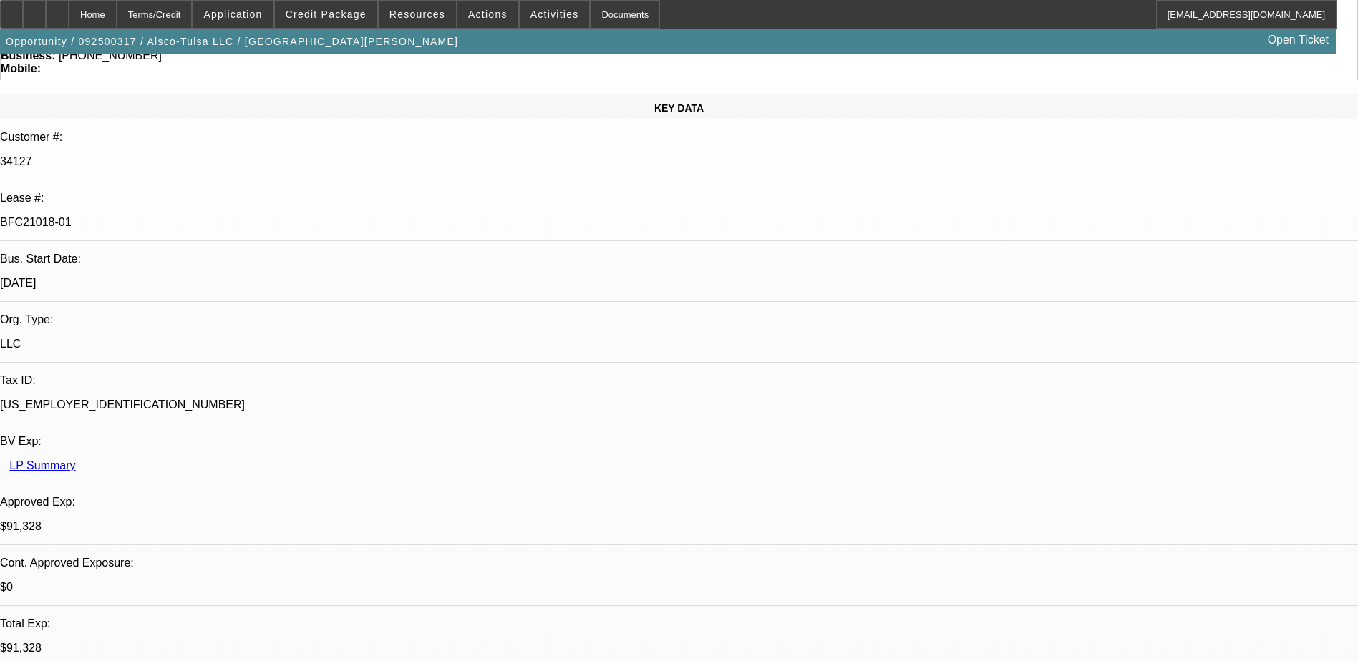
drag, startPoint x: 1020, startPoint y: 532, endPoint x: 1219, endPoint y: 543, distance: 199.3
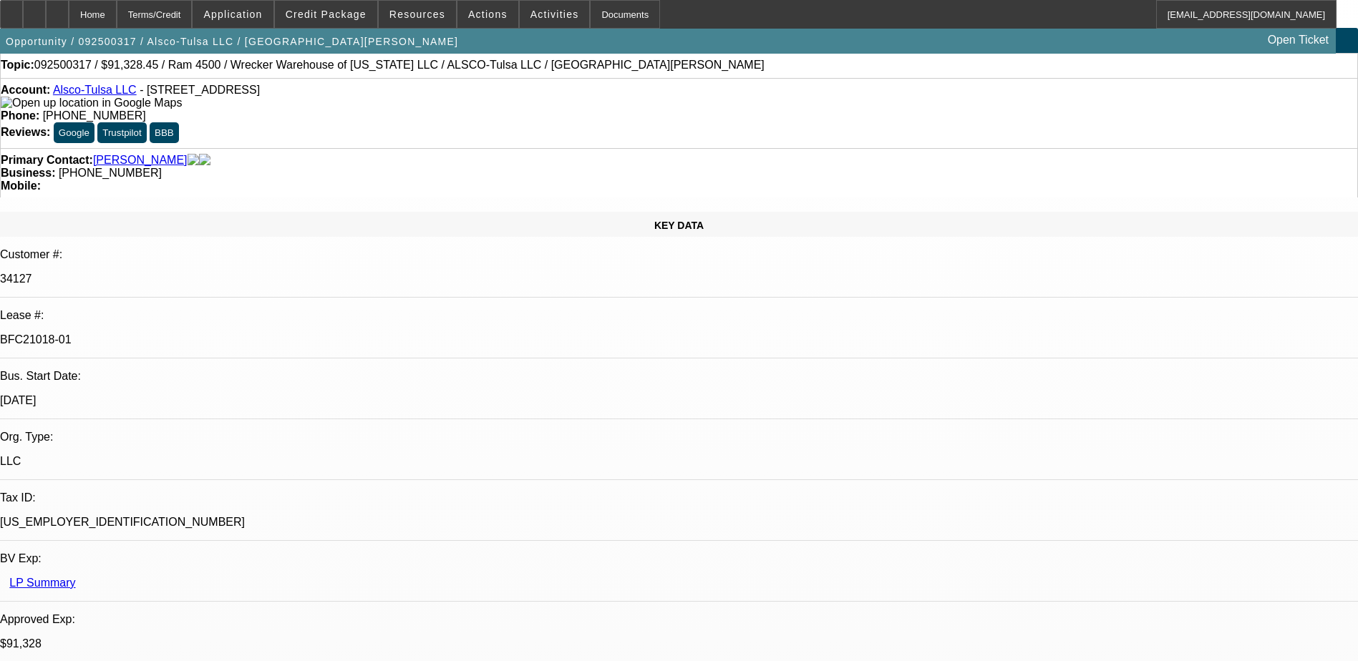
scroll to position [0, 0]
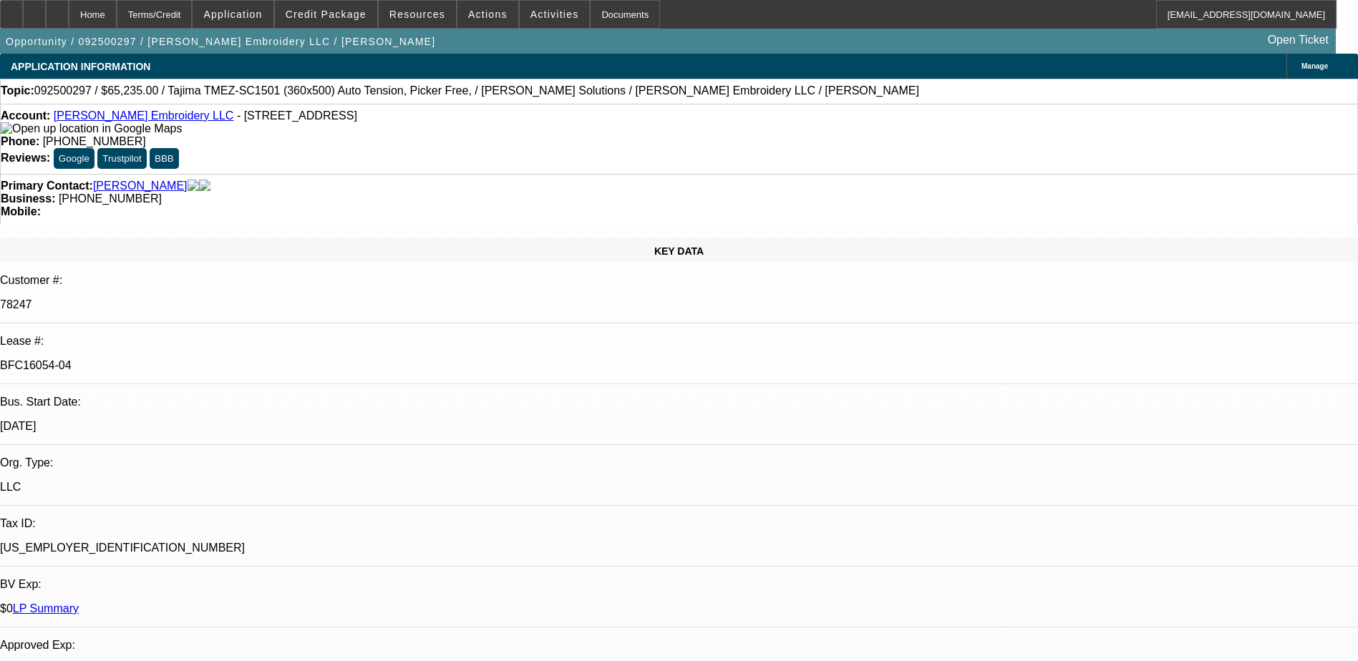
select select "0"
select select "2"
select select "0"
select select "2"
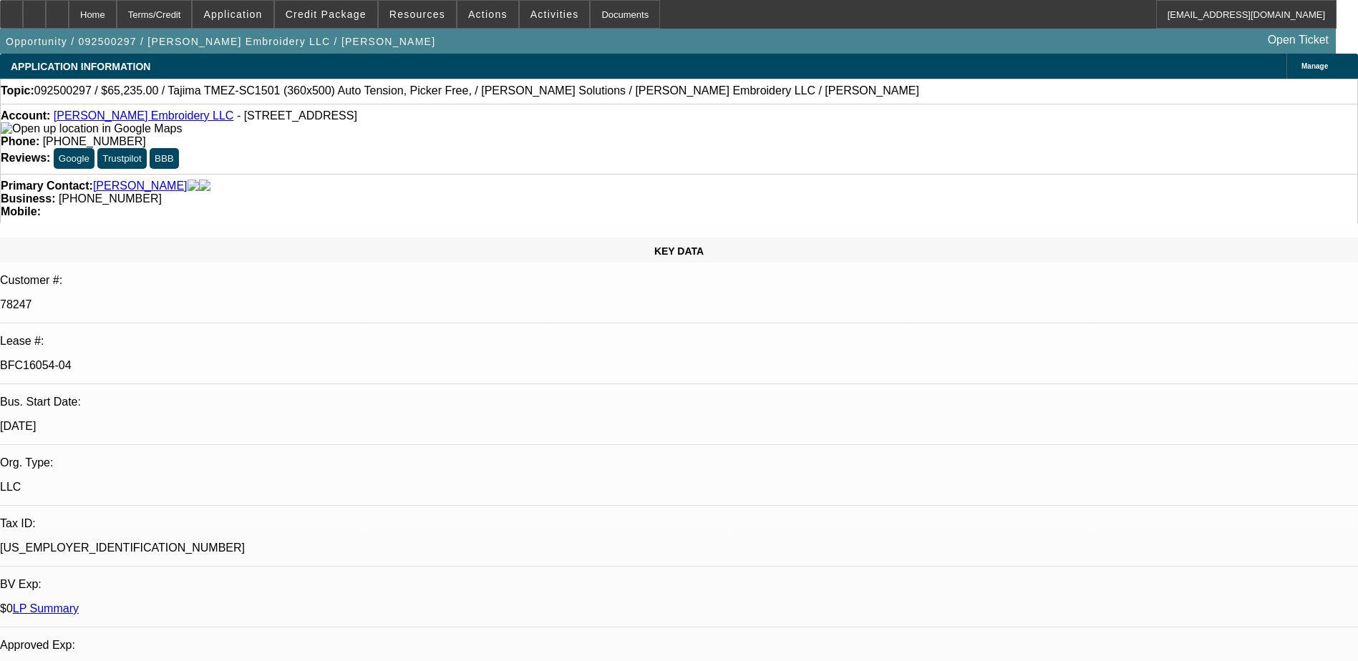
select select "0"
select select "2"
select select "0"
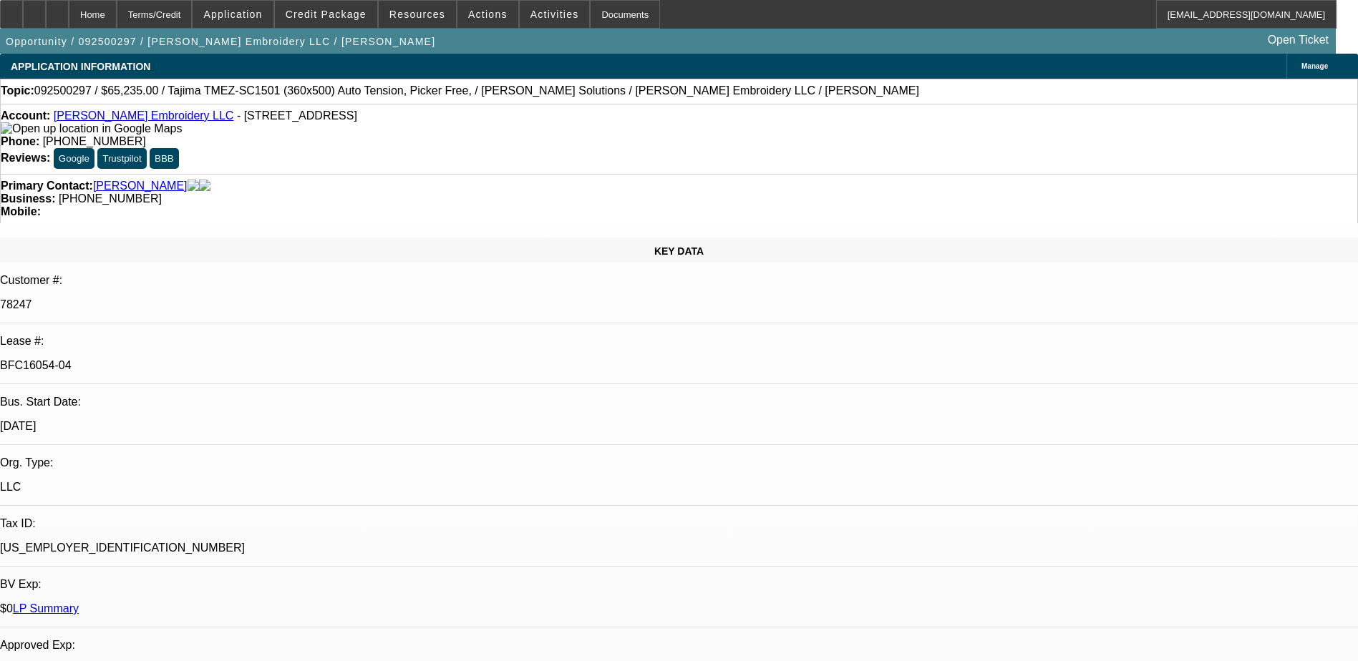
select select "2"
select select "0"
select select "1"
select select "2"
select select "6"
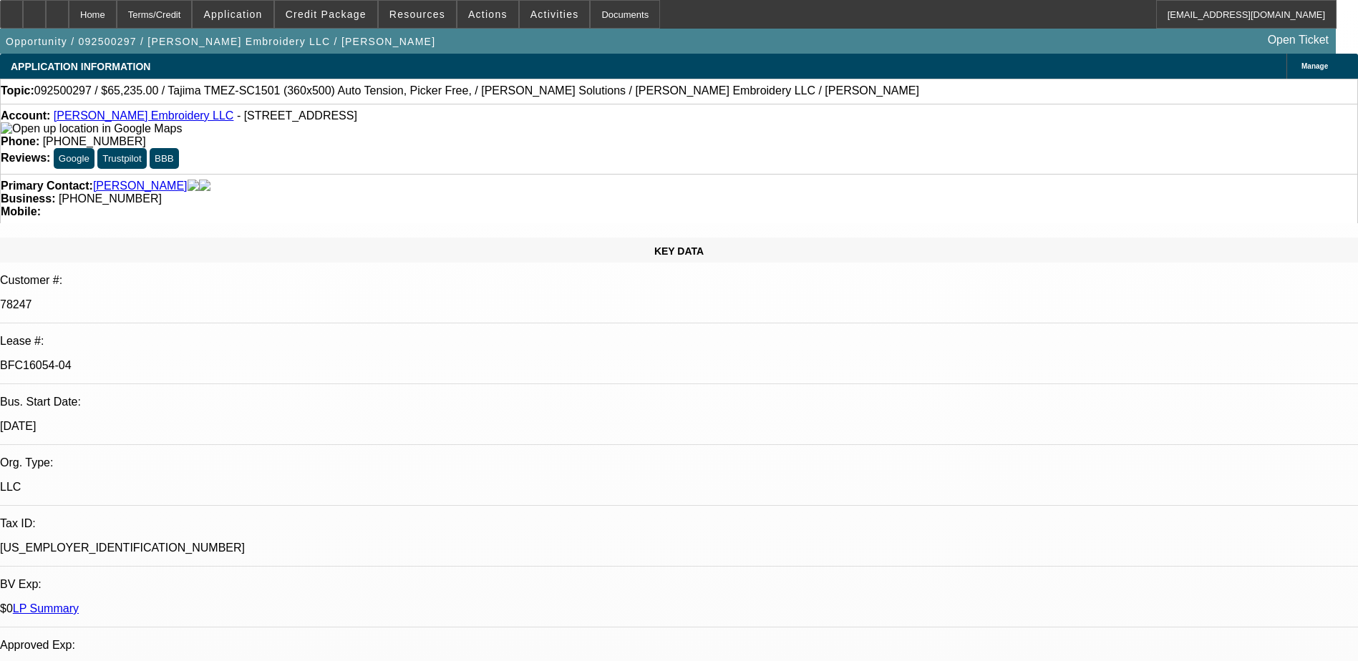
select select "1"
select select "2"
select select "6"
select select "1"
select select "2"
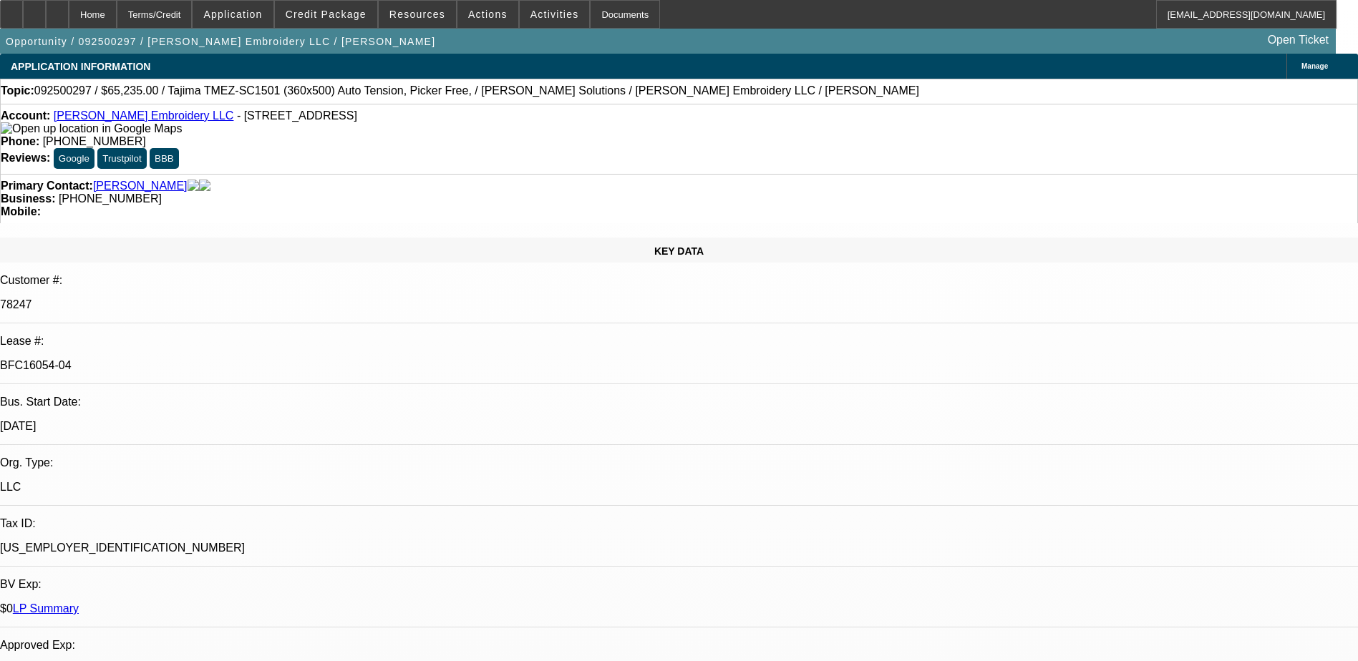
select select "6"
select select "1"
select select "2"
select select "6"
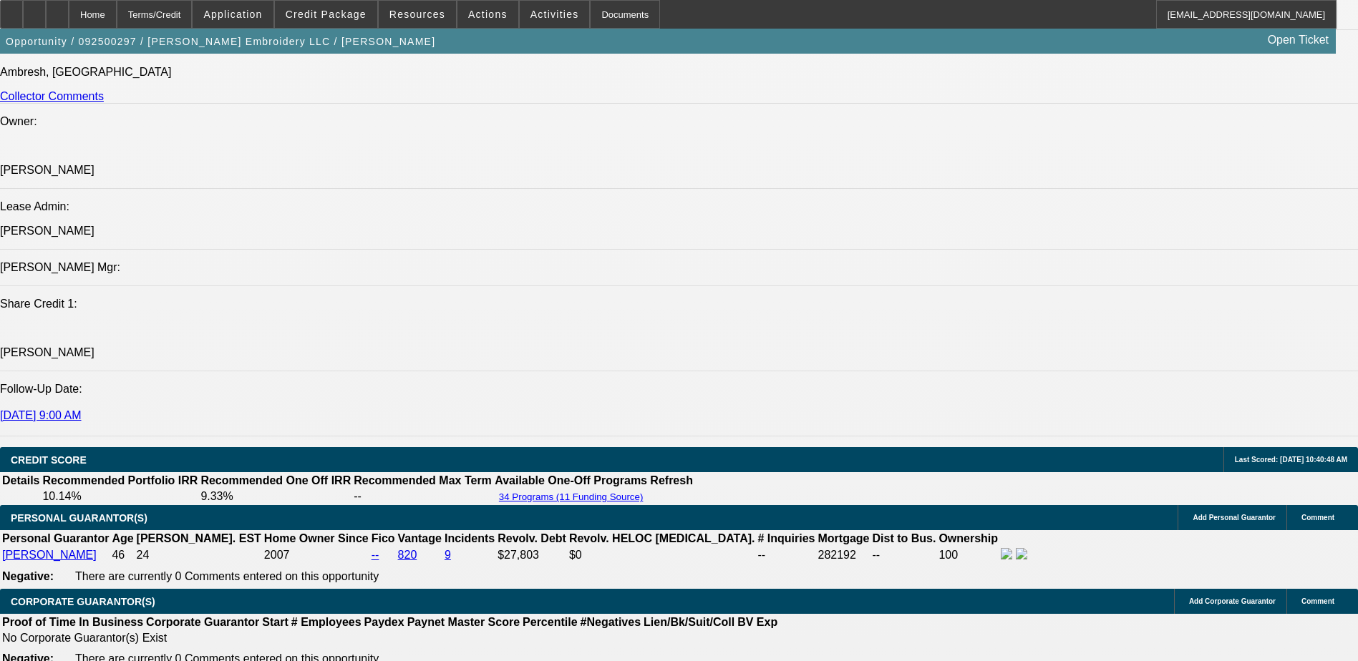
scroll to position [1503, 0]
